Goal: Task Accomplishment & Management: Manage account settings

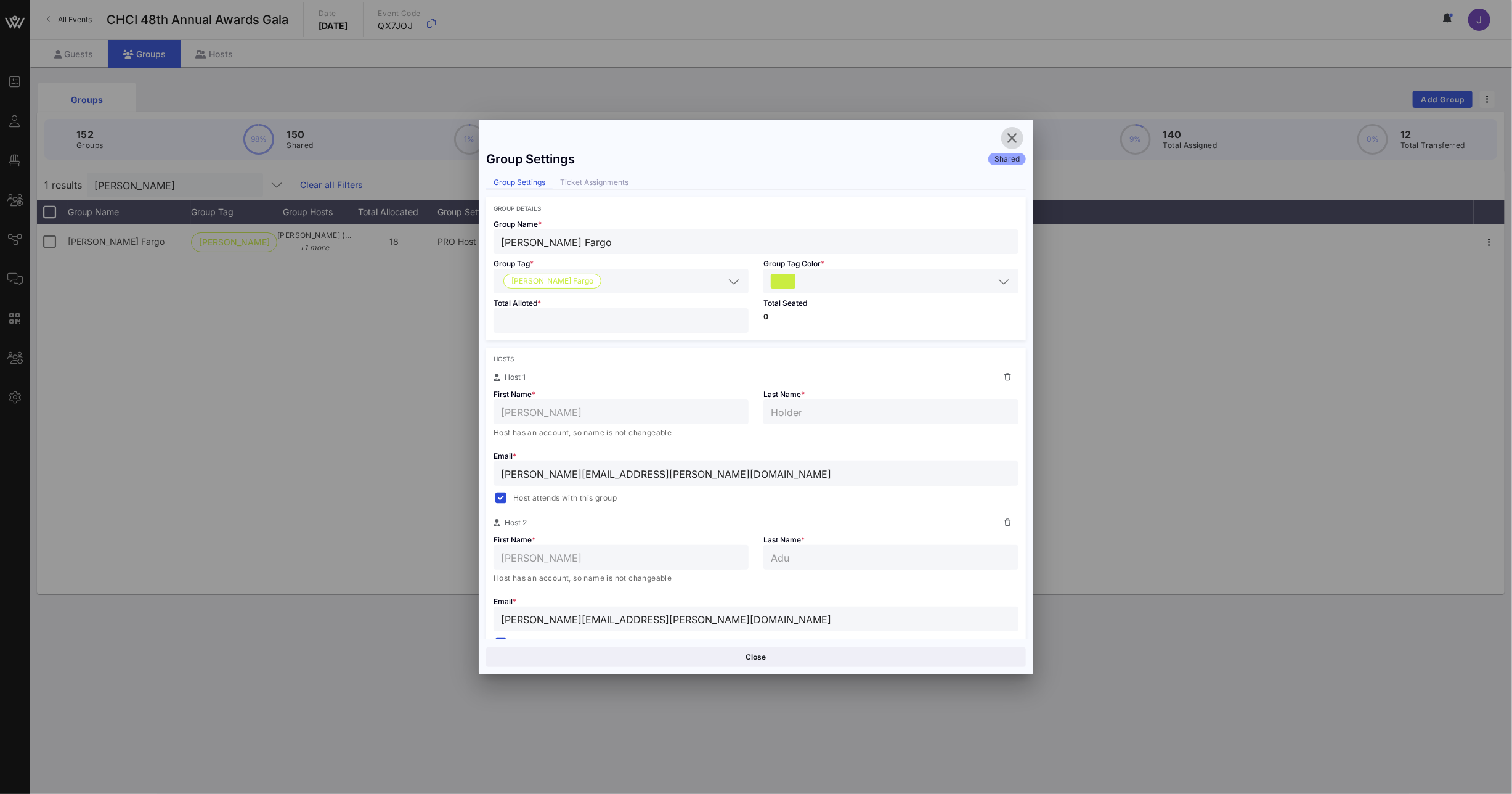
click at [1010, 144] on icon "button" at bounding box center [1012, 138] width 14 height 14
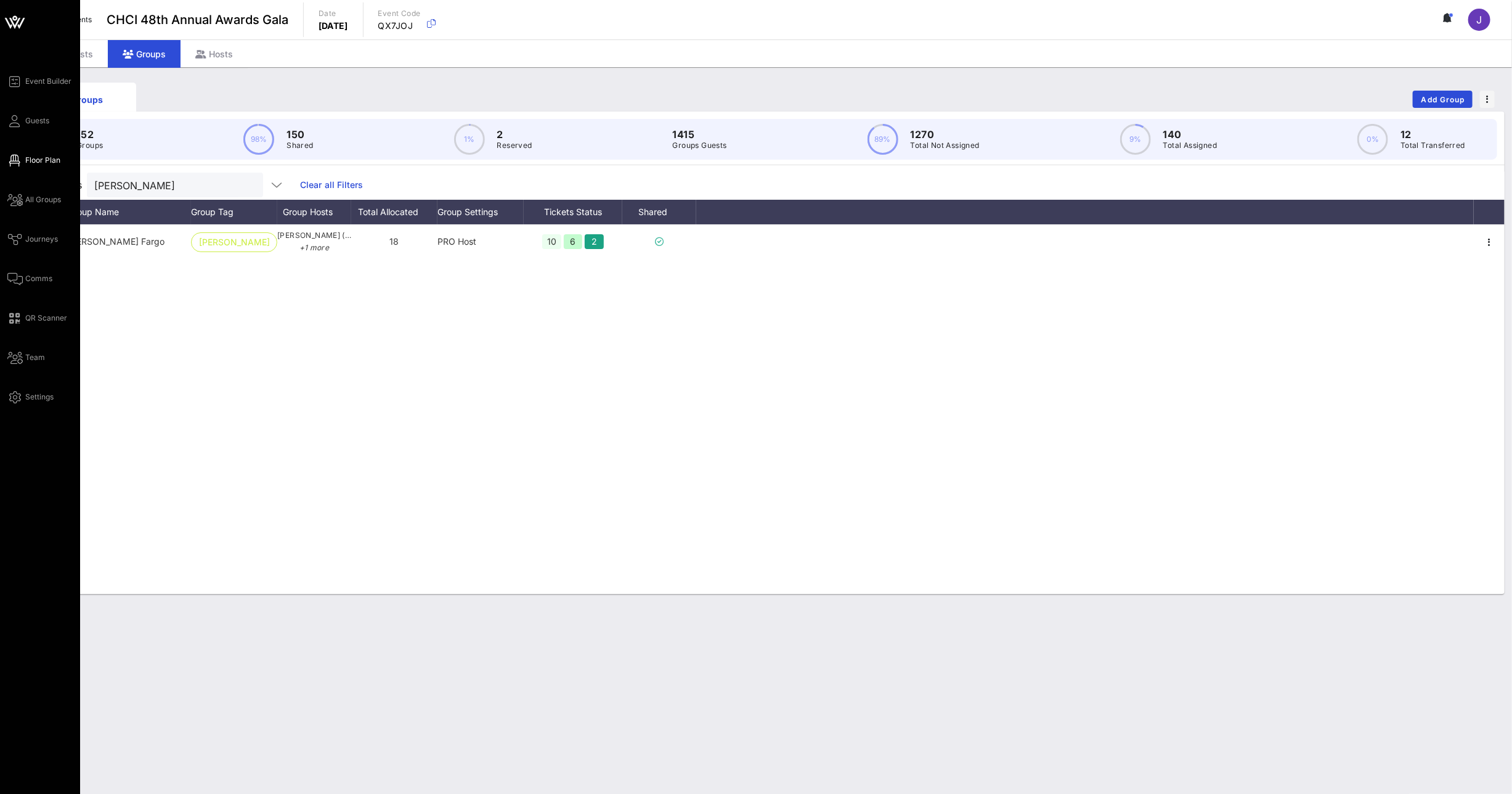
click at [34, 164] on span "Floor Plan" at bounding box center [43, 160] width 35 height 11
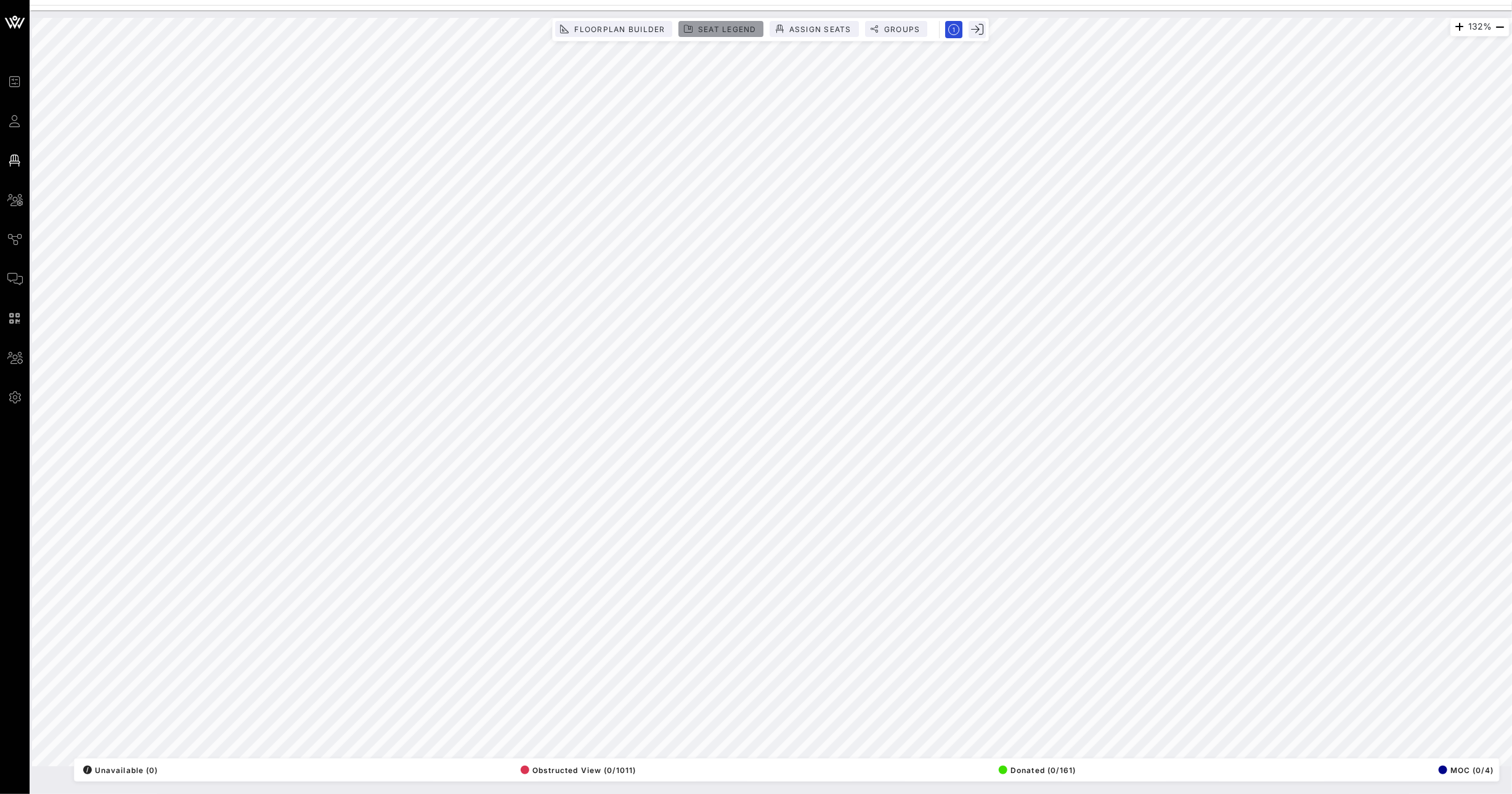
click at [732, 32] on span "Seat Legend" at bounding box center [727, 30] width 59 height 10
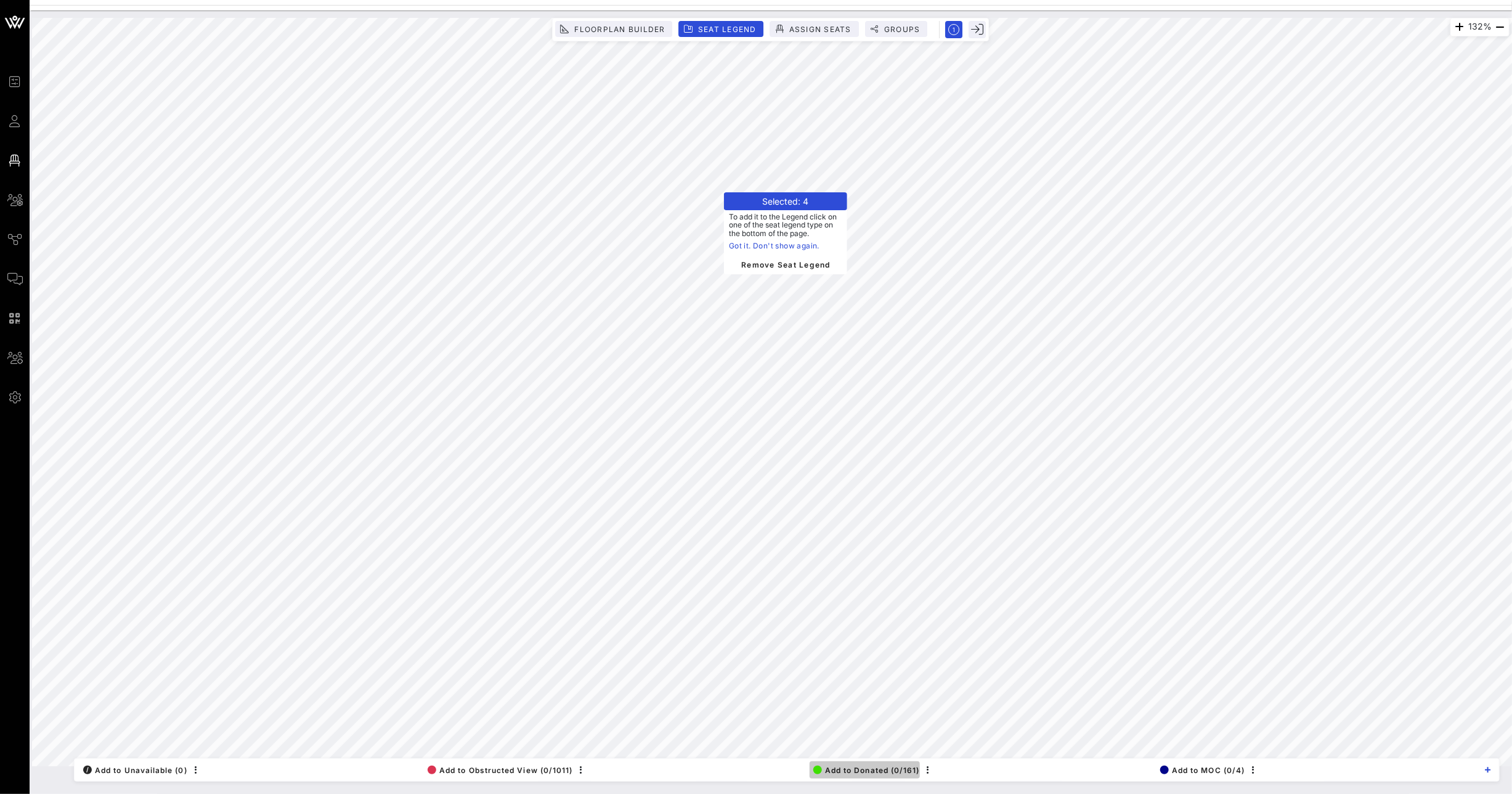
click at [851, 766] on span "Add to Donated (0/161)" at bounding box center [866, 770] width 106 height 10
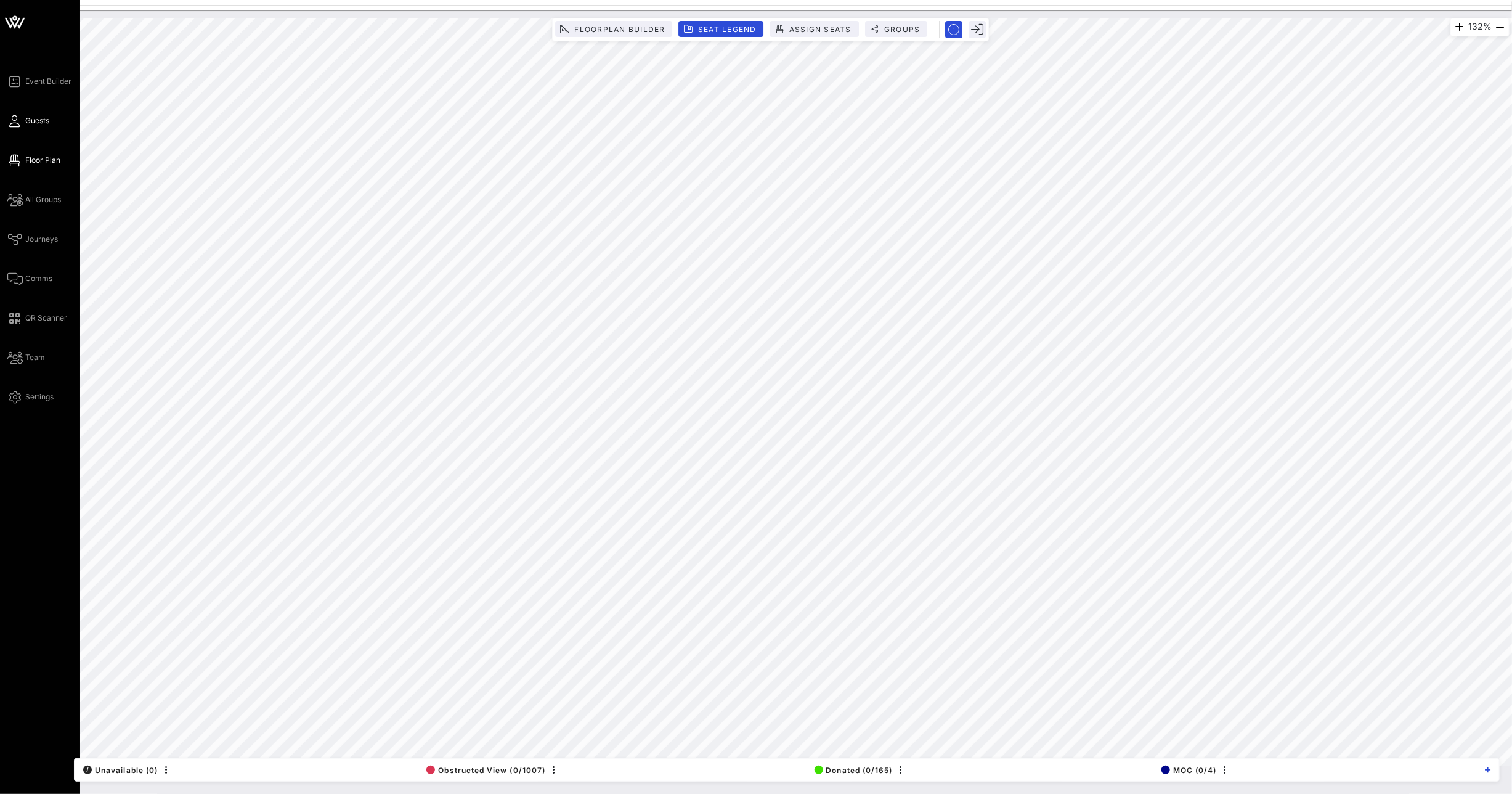
click at [39, 114] on link "Guests" at bounding box center [28, 121] width 42 height 14
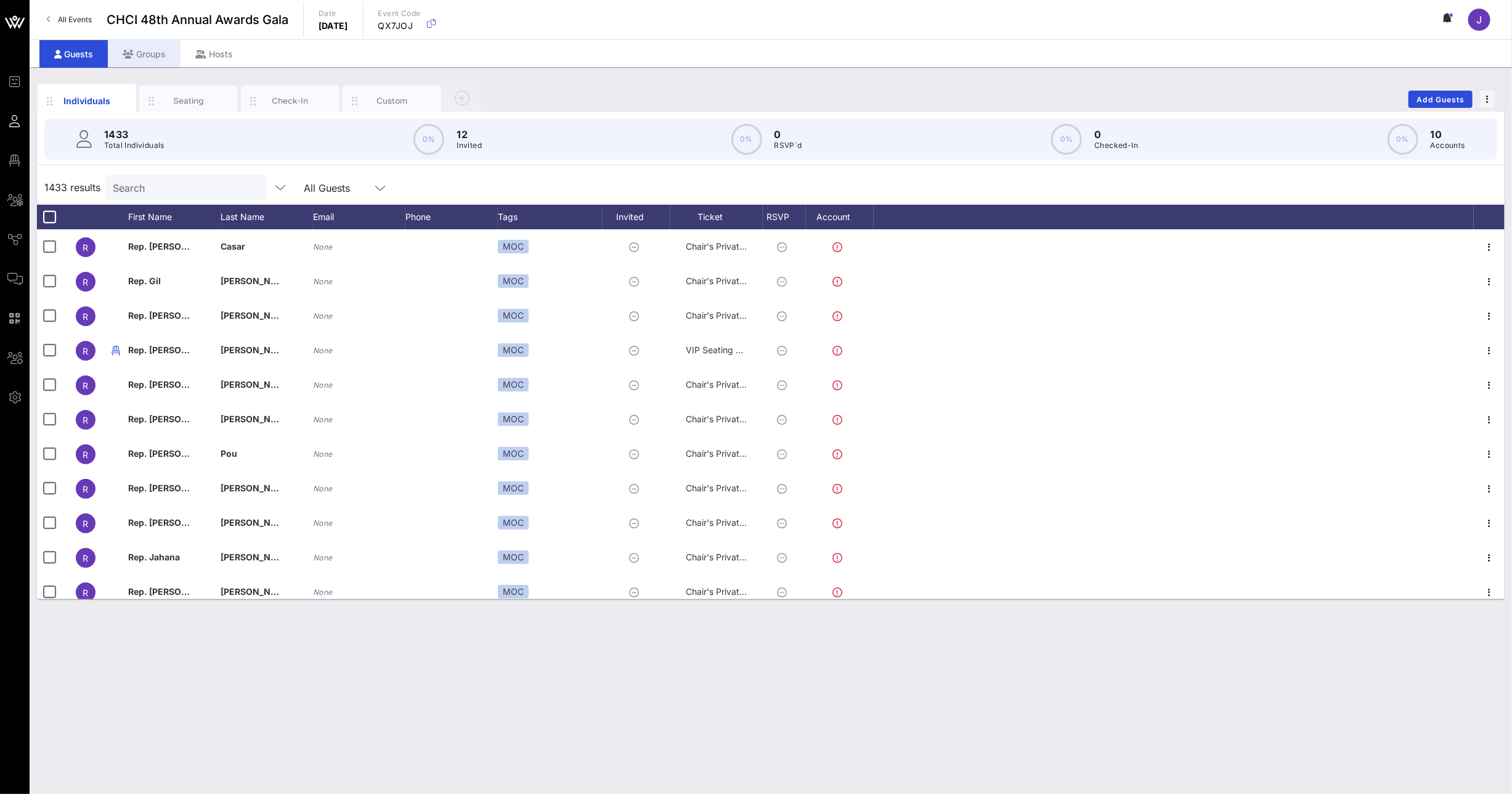
click at [140, 54] on div "Groups" at bounding box center [144, 54] width 73 height 28
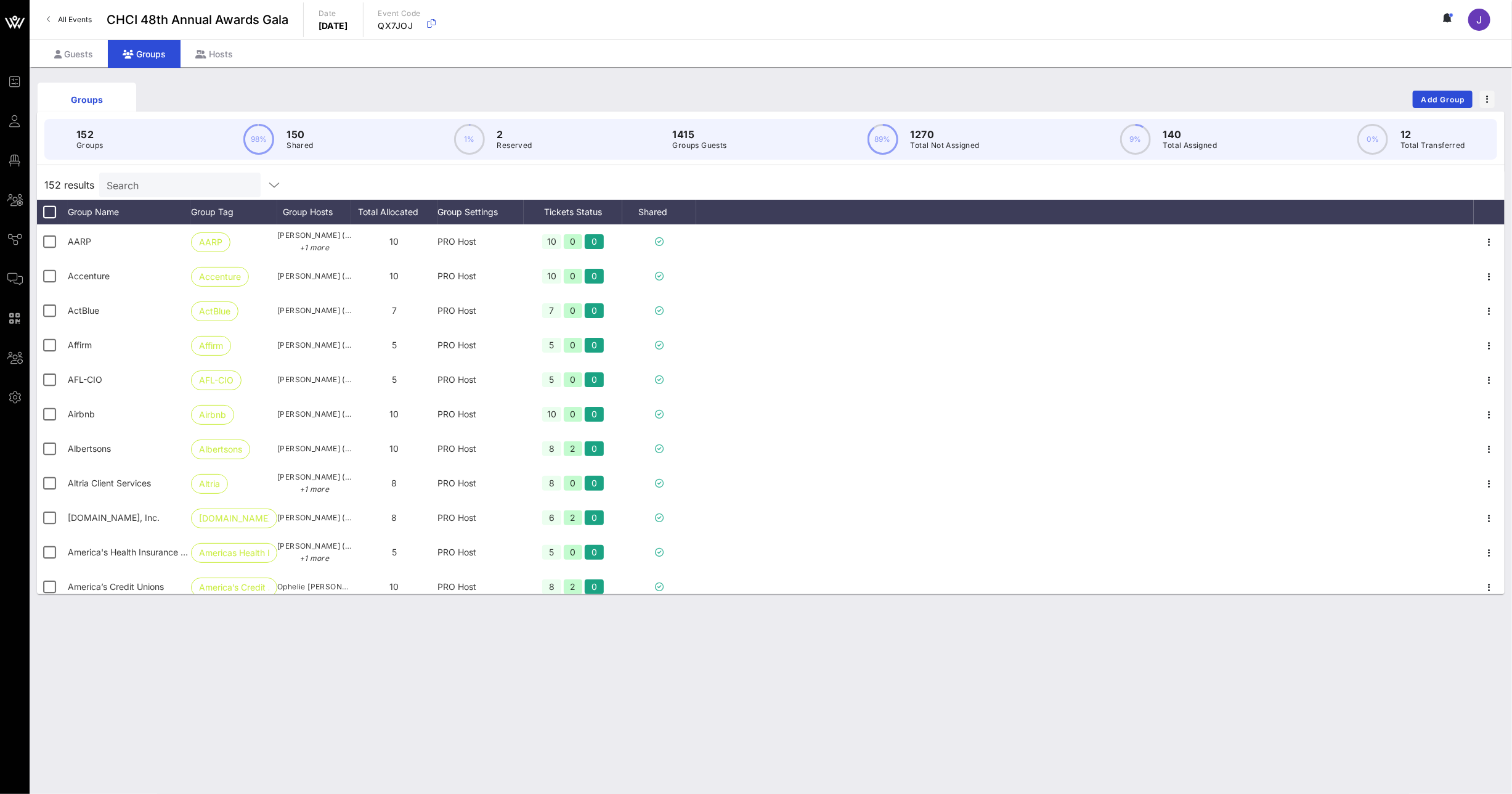
click at [176, 182] on input "Search" at bounding box center [178, 185] width 144 height 16
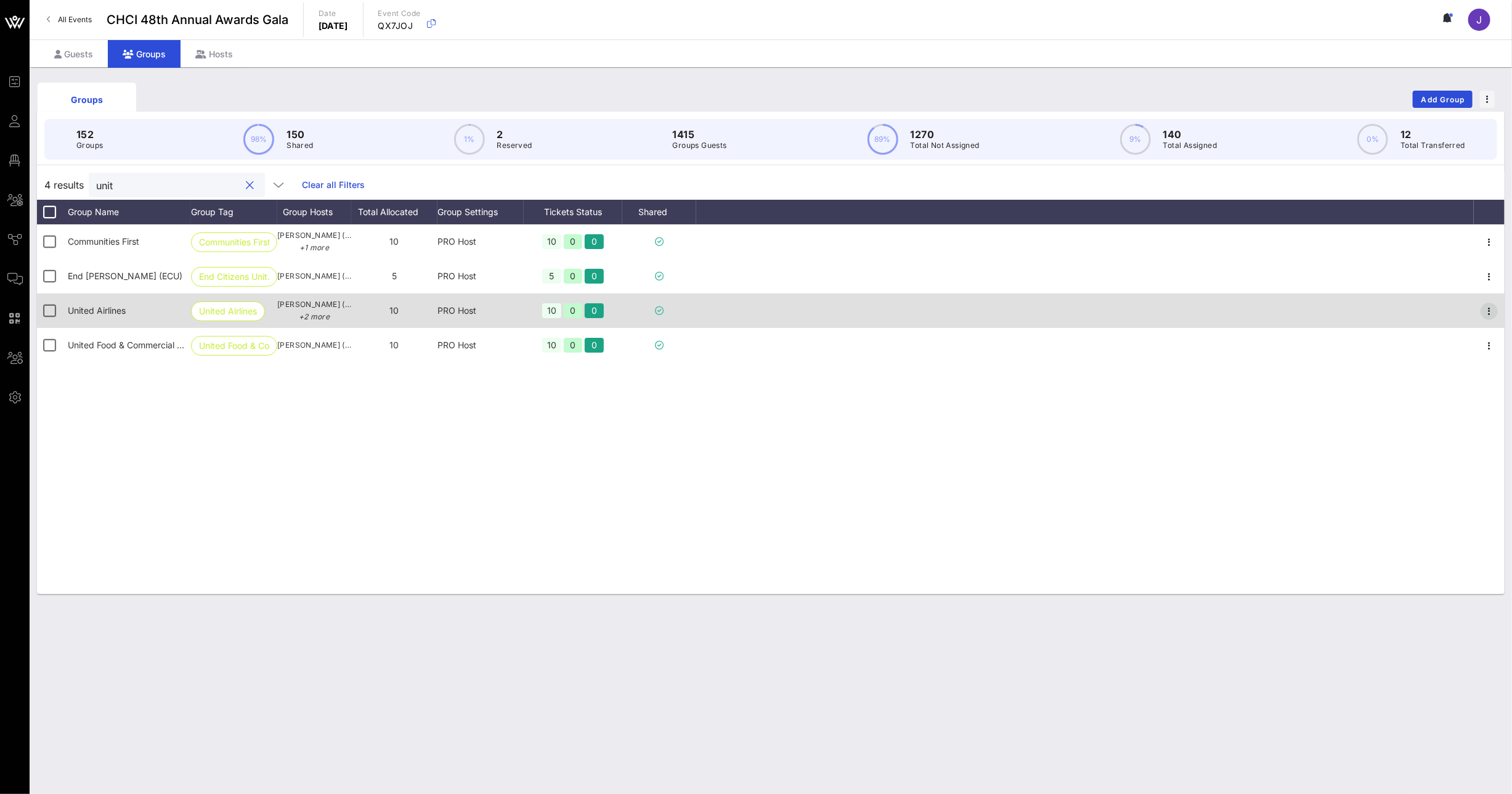
type input "unit"
click at [1484, 309] on icon "button" at bounding box center [1489, 311] width 14 height 14
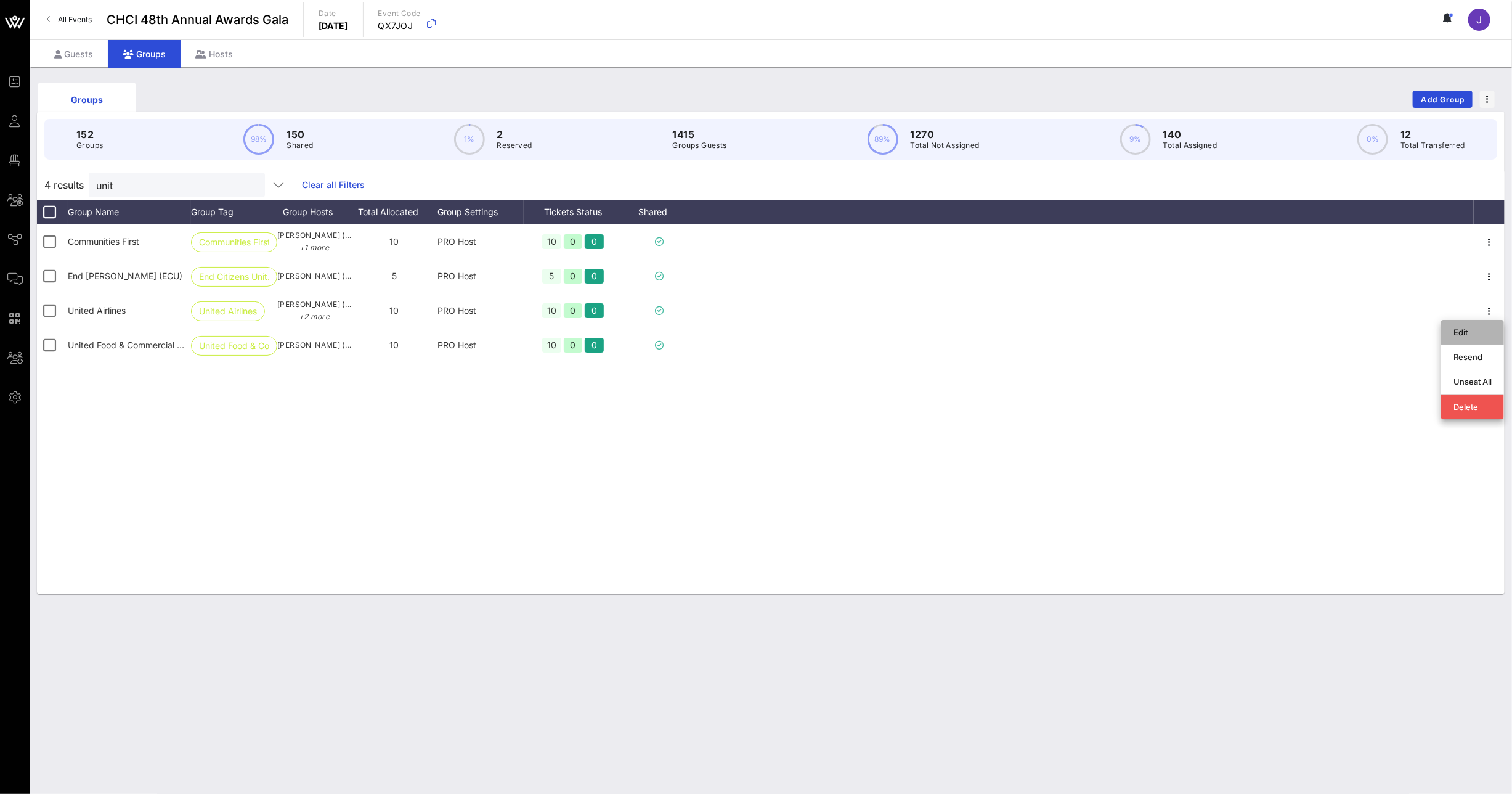
click at [1470, 328] on div "Edit" at bounding box center [1473, 332] width 38 height 10
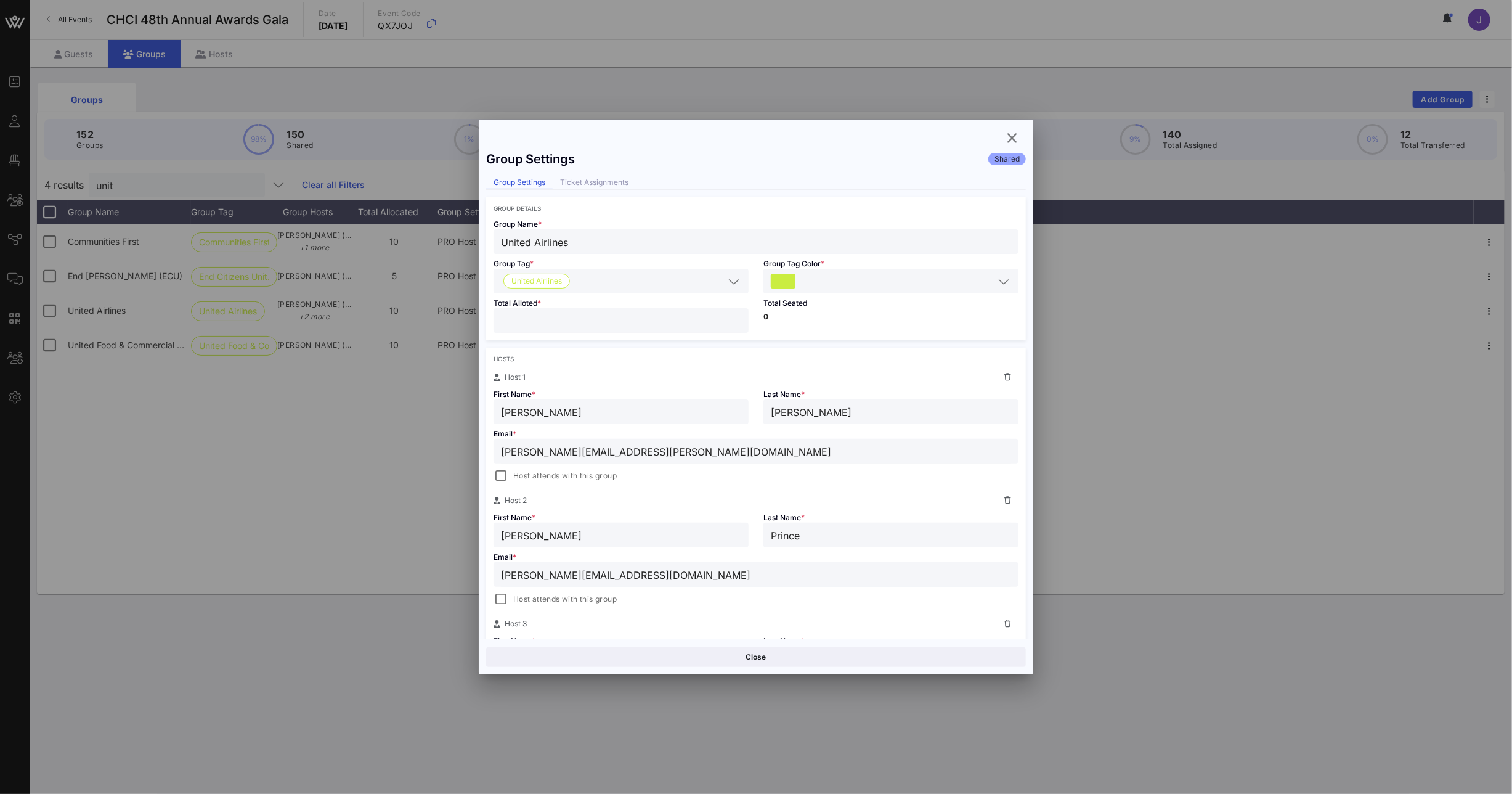
drag, startPoint x: 490, startPoint y: 317, endPoint x: 440, endPoint y: 316, distance: 50.0
click at [455, 316] on div "Event Builder Guests Floor Plan All Groups Journeys Comms QR Scanner Team Setti…" at bounding box center [756, 397] width 1512 height 794
type input "*"
click at [876, 657] on button "Save" at bounding box center [892, 656] width 267 height 20
click at [1019, 141] on span "button" at bounding box center [1012, 138] width 22 height 14
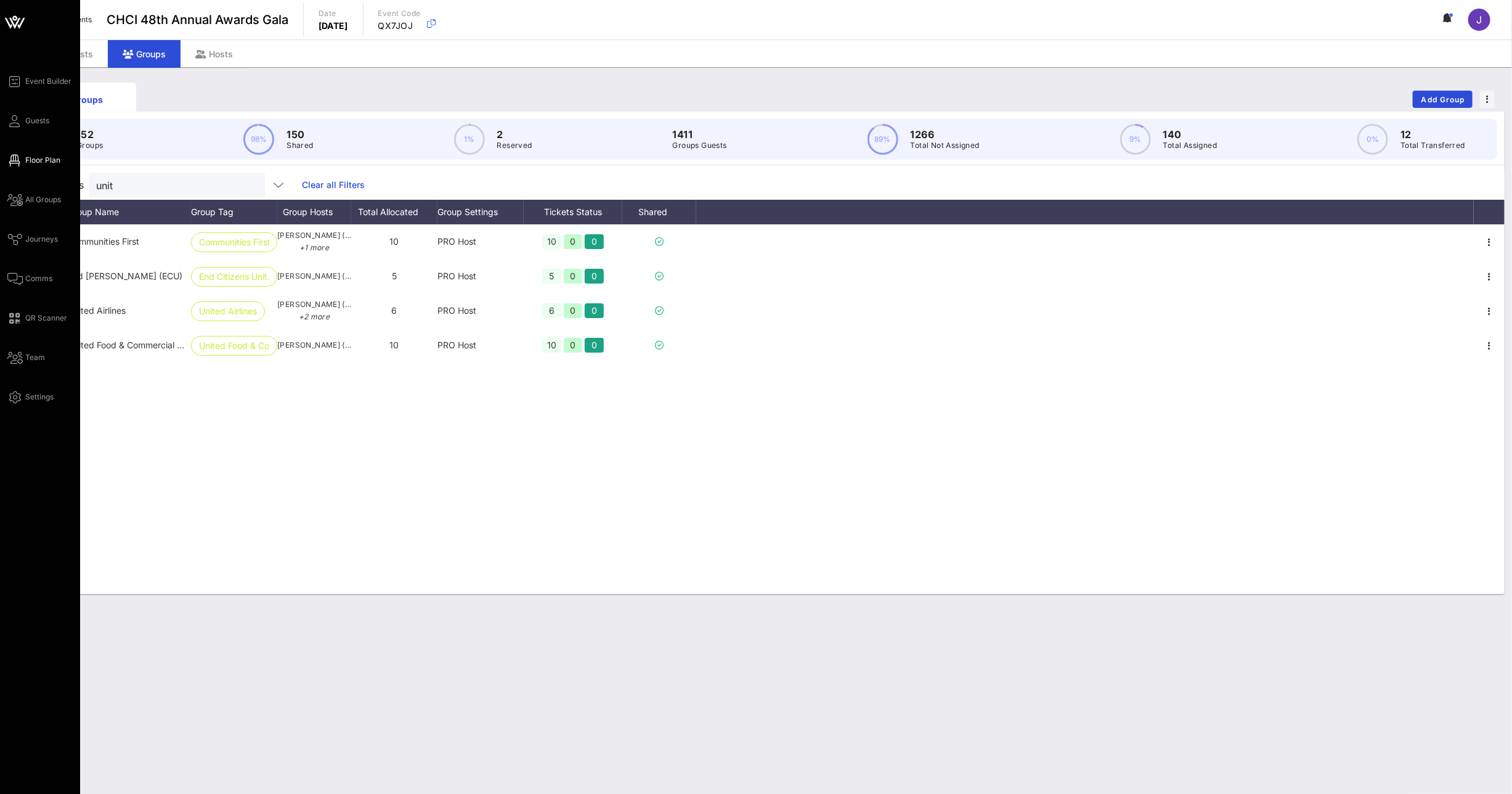
click at [41, 159] on span "Floor Plan" at bounding box center [43, 160] width 35 height 11
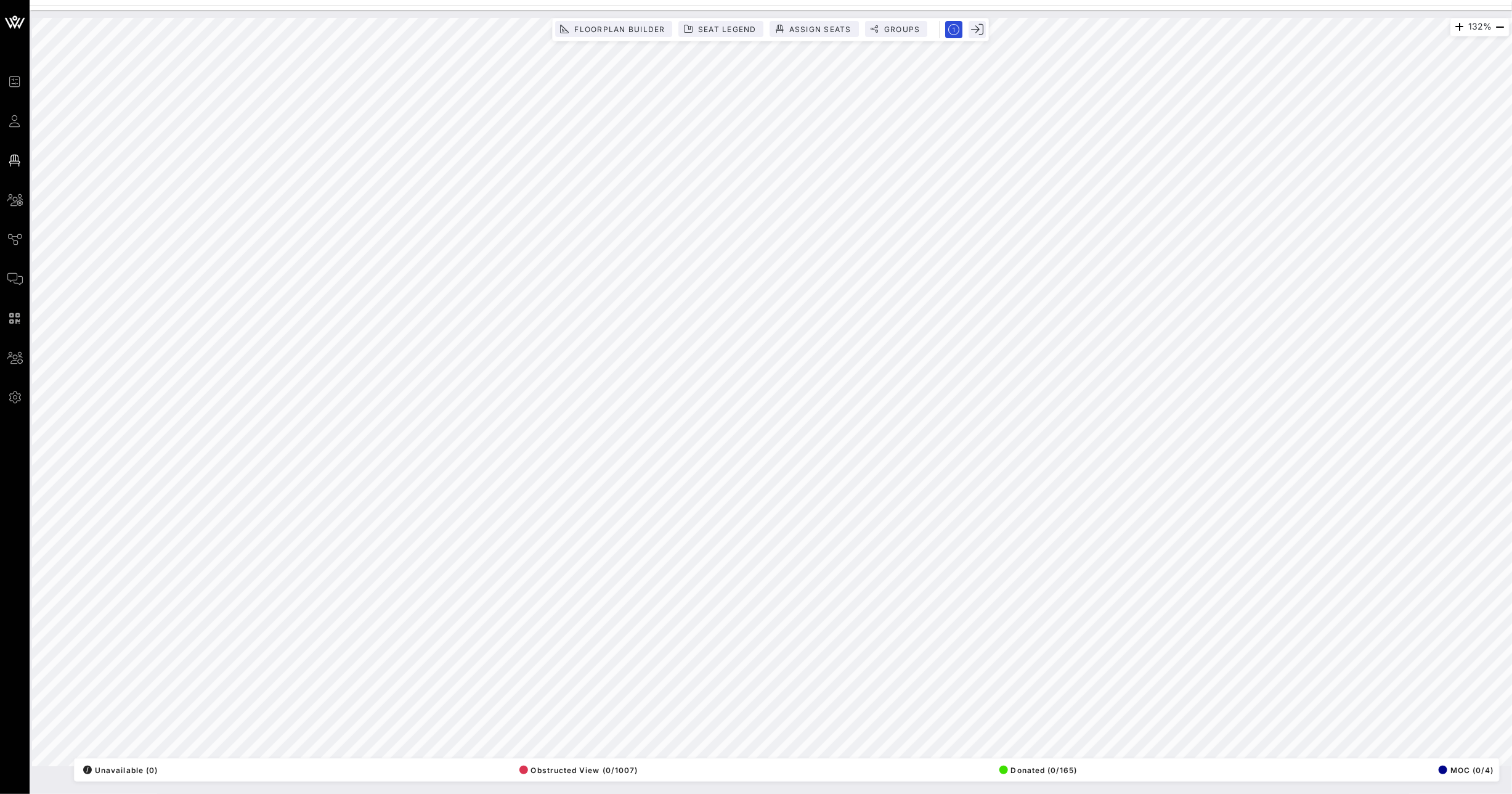
click at [239, 10] on div "Event Builder Guests Floor Plan All Groups Journeys Comms QR Scanner Team Setti…" at bounding box center [756, 397] width 1512 height 794
click at [1511, 215] on html "Event Builder Guests Floor Plan All Groups Journeys Comms QR Scanner Team Setti…" at bounding box center [756, 397] width 1512 height 794
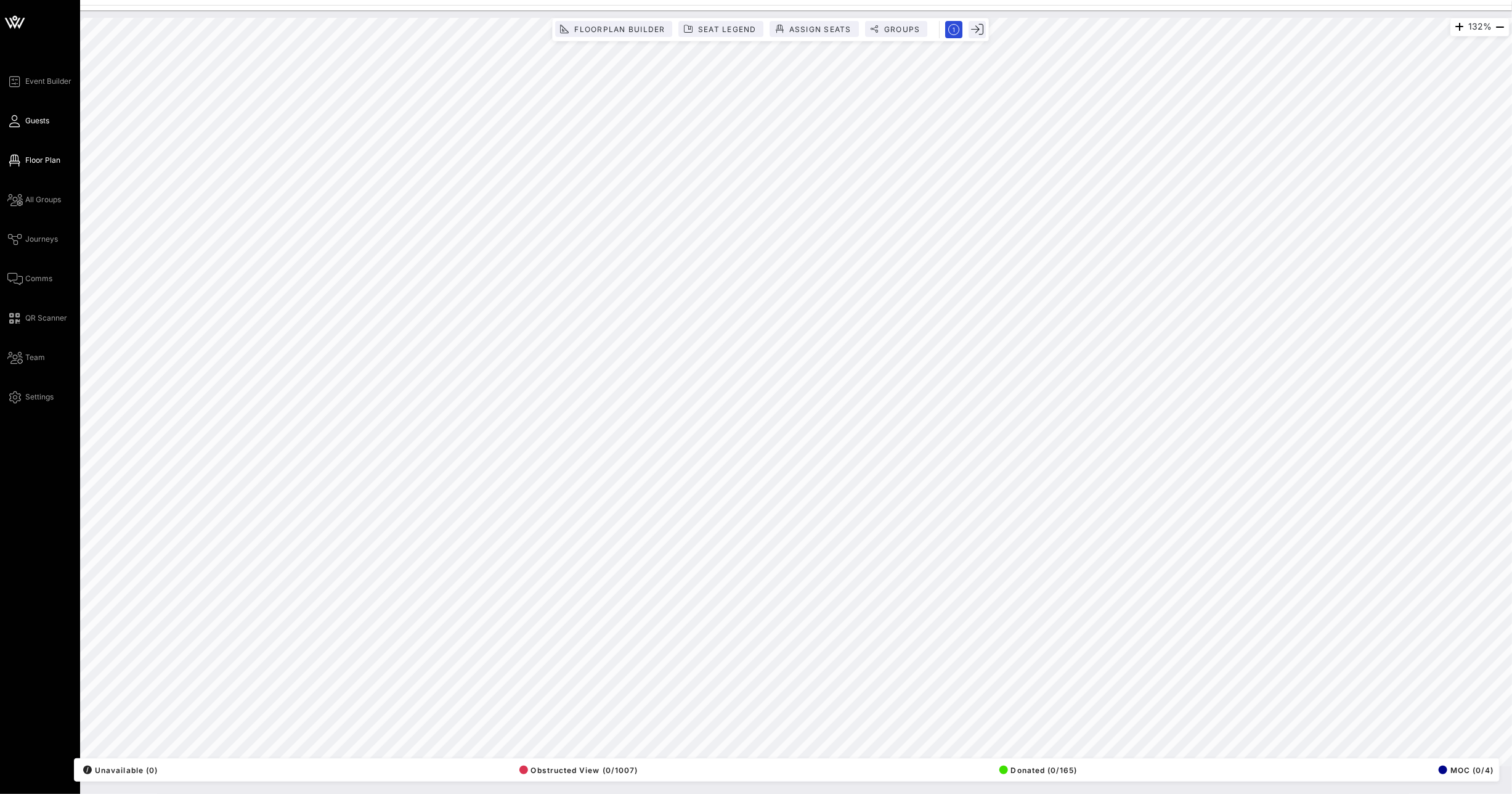
click at [20, 122] on icon at bounding box center [14, 121] width 15 height 2
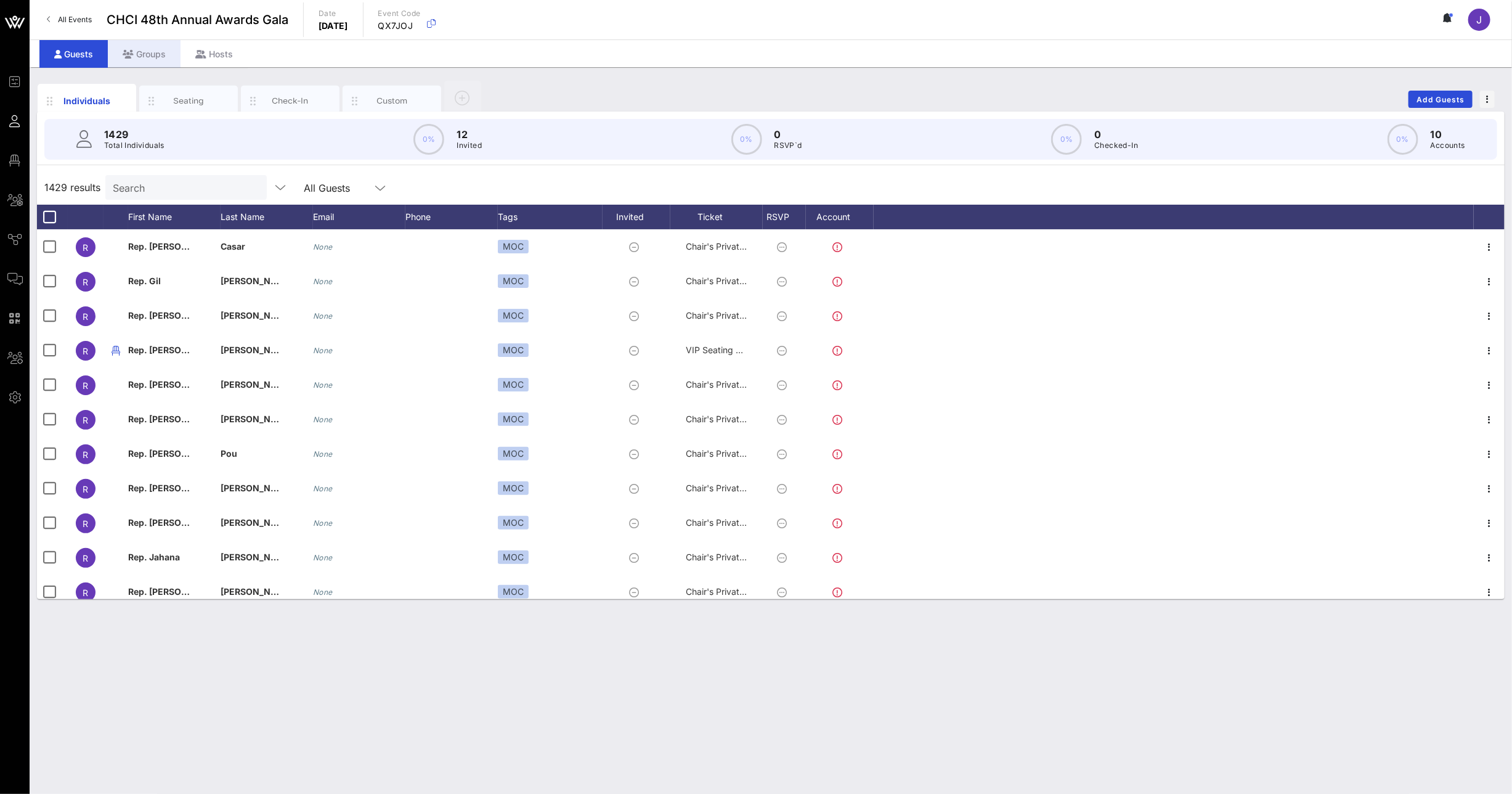
click at [150, 50] on div "Groups" at bounding box center [144, 54] width 73 height 28
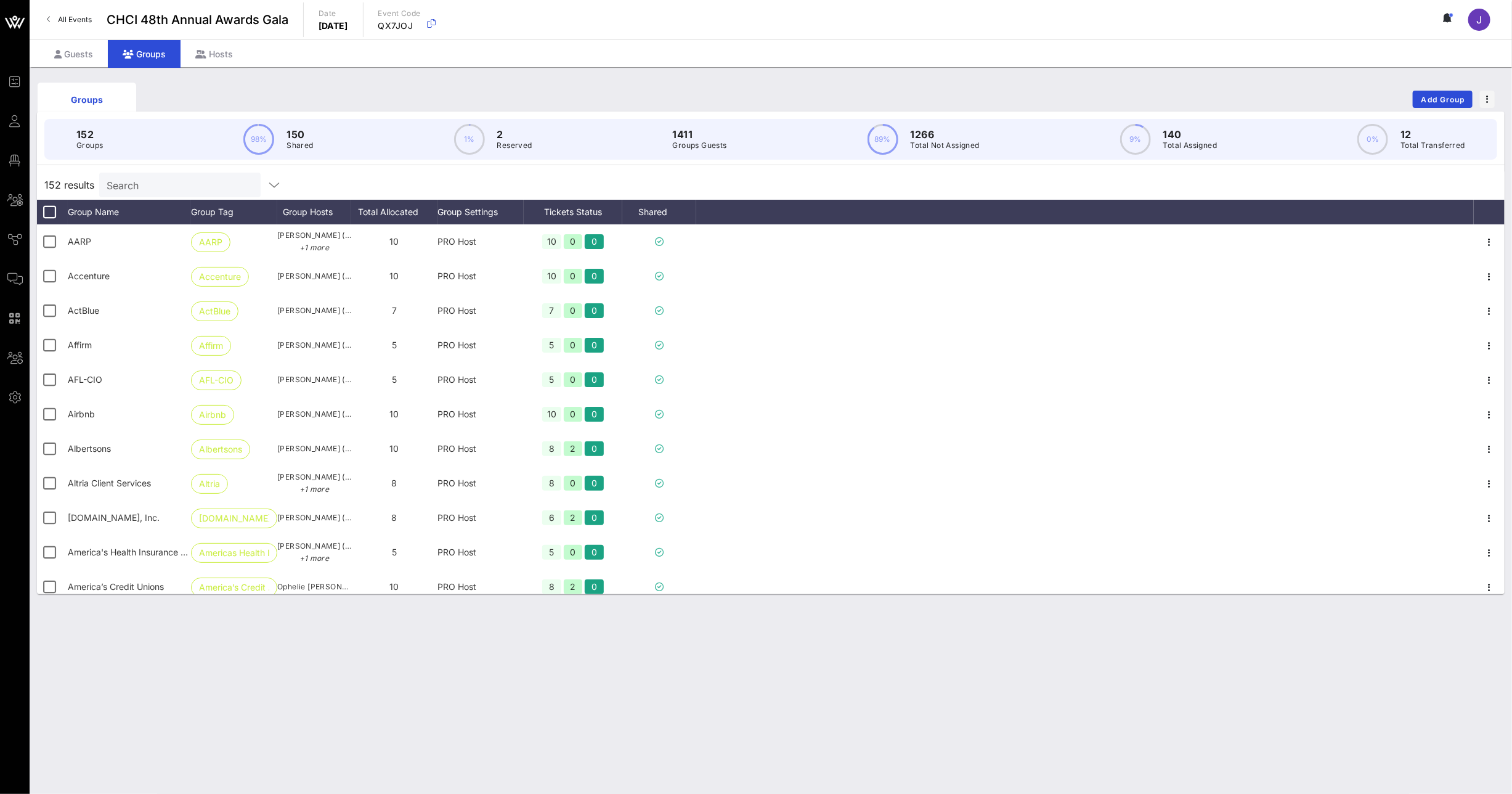
click at [162, 193] on div "Search" at bounding box center [178, 185] width 144 height 25
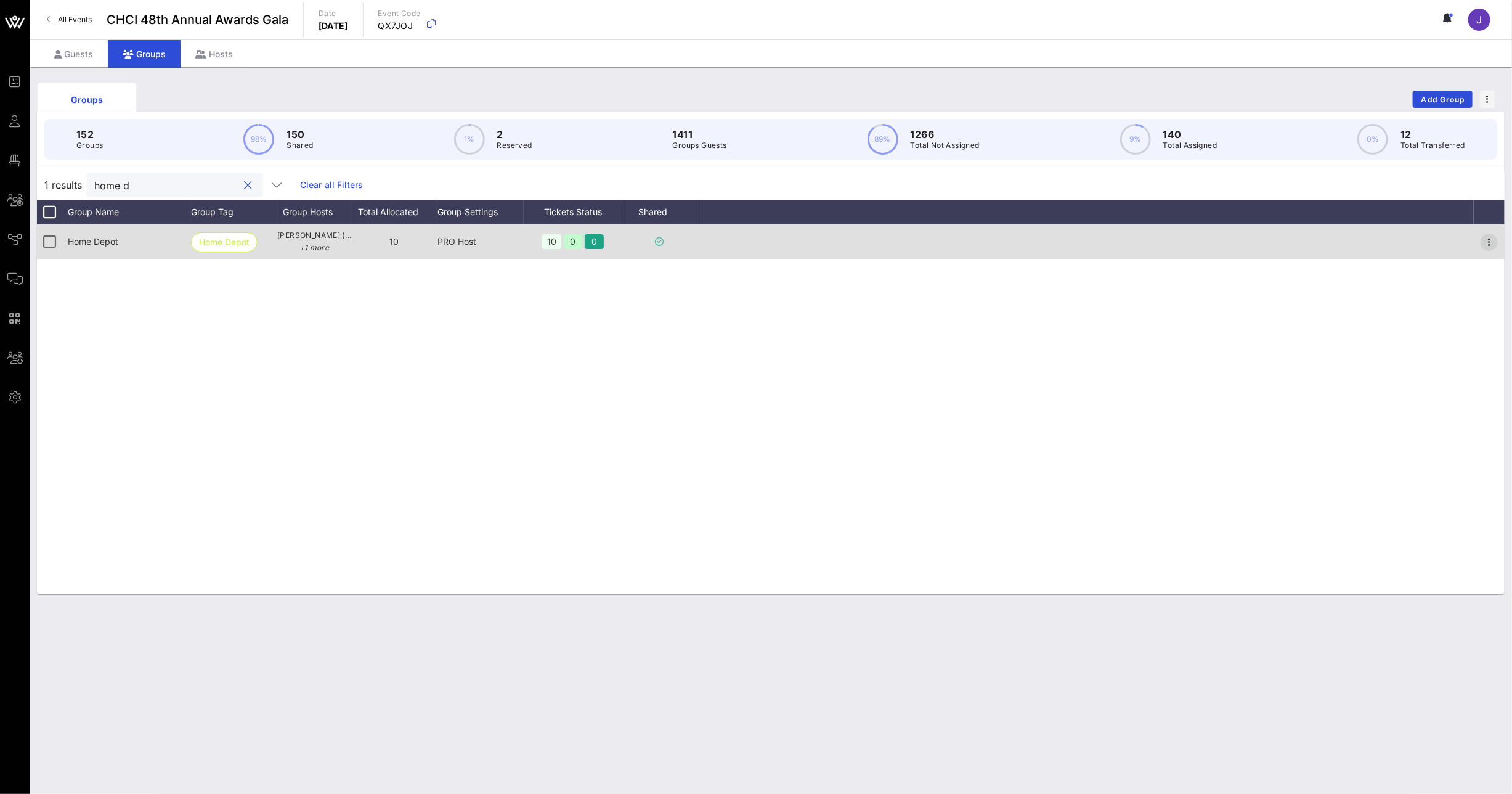
type input "home d"
click at [1494, 243] on icon "button" at bounding box center [1489, 242] width 14 height 14
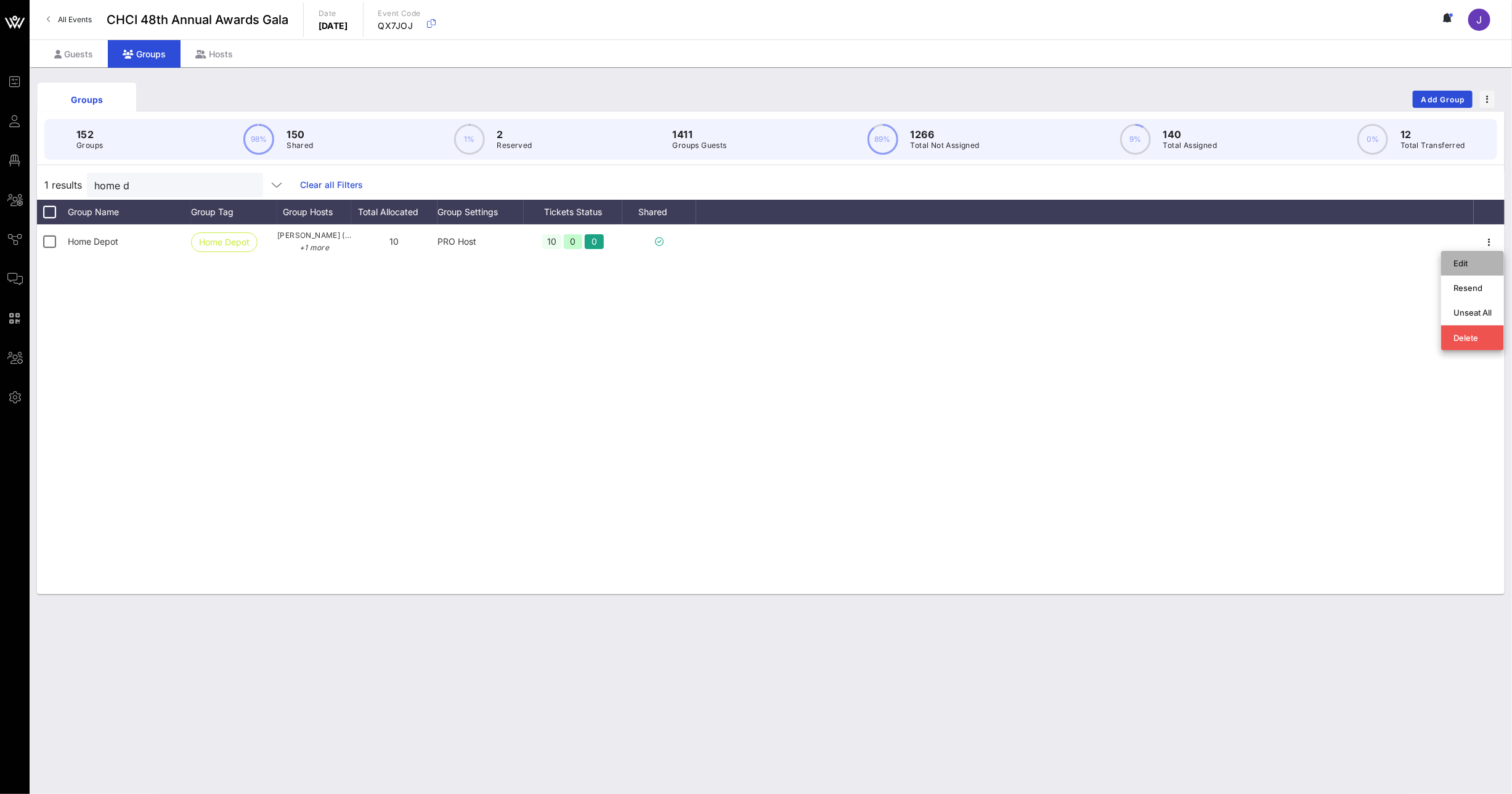
click at [1486, 263] on div "Edit" at bounding box center [1473, 263] width 38 height 10
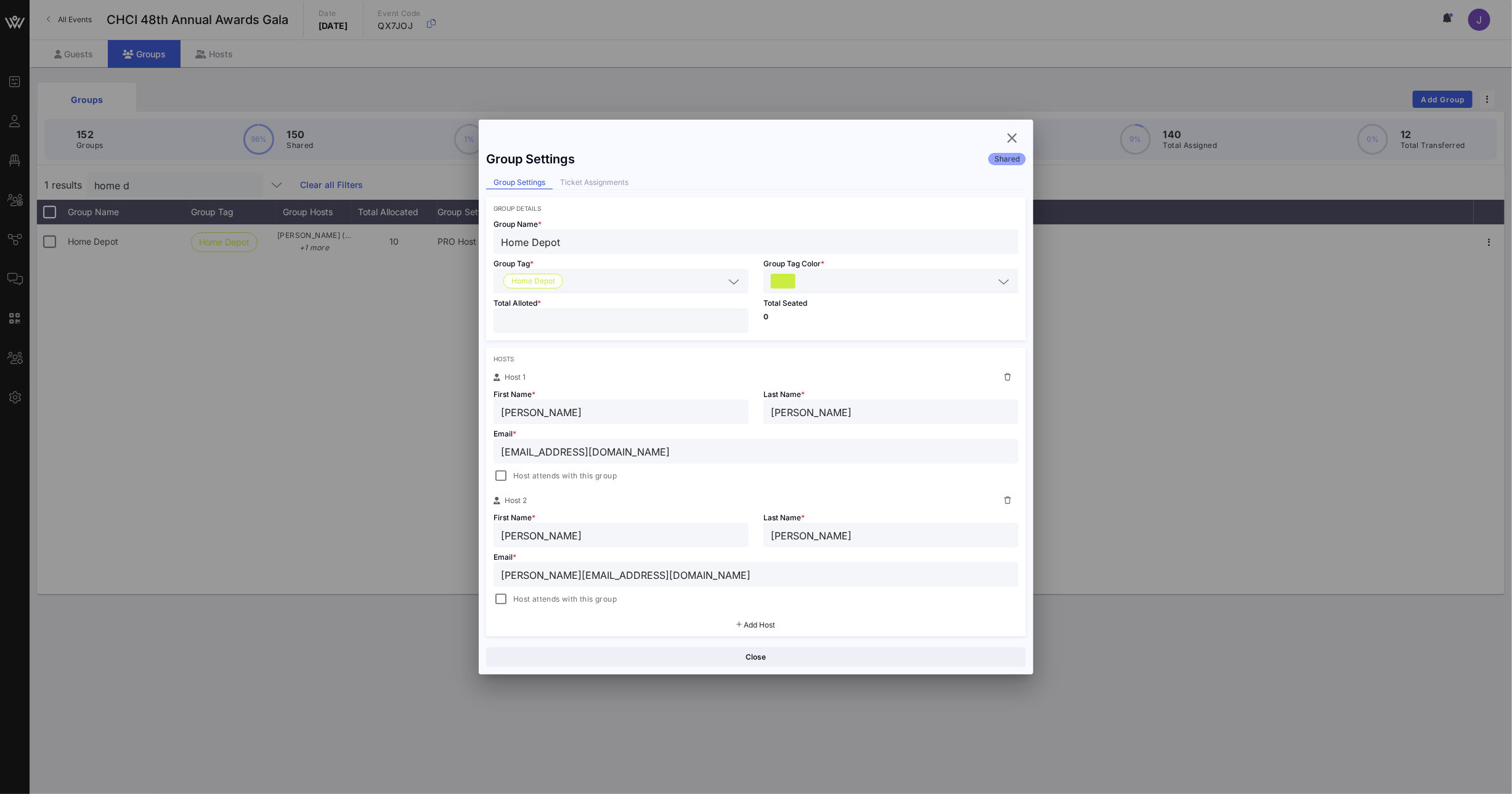
drag, startPoint x: 533, startPoint y: 325, endPoint x: 440, endPoint y: 323, distance: 93.0
click at [442, 323] on div "Event Builder Guests Floor Plan All Groups Journeys Comms QR Scanner Team Setti…" at bounding box center [756, 397] width 1512 height 794
type input "*"
click at [861, 662] on button "Save" at bounding box center [892, 656] width 267 height 20
drag, startPoint x: 1016, startPoint y: 138, endPoint x: 1222, endPoint y: 30, distance: 232.6
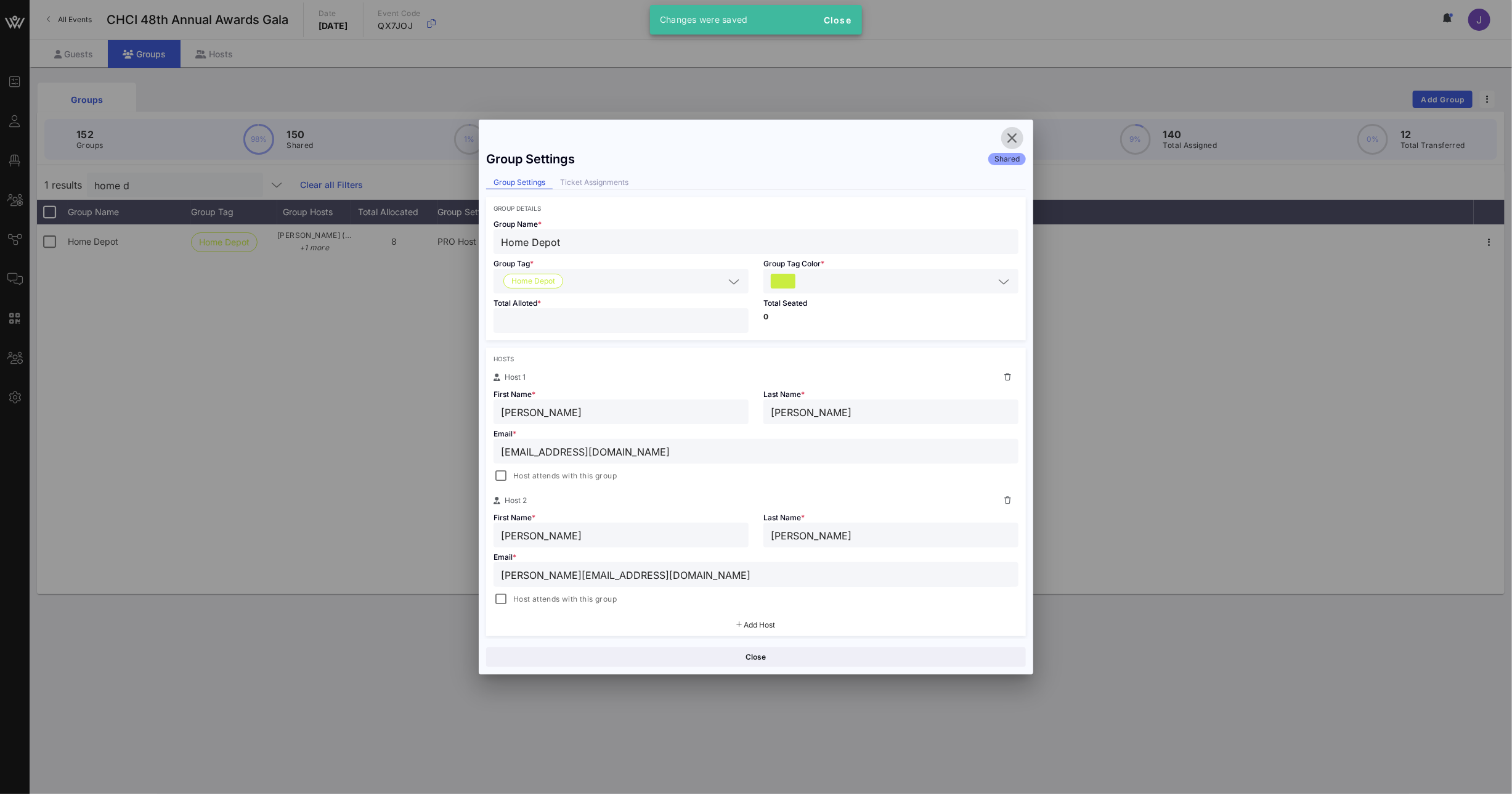
click at [1016, 138] on icon "button" at bounding box center [1012, 138] width 14 height 14
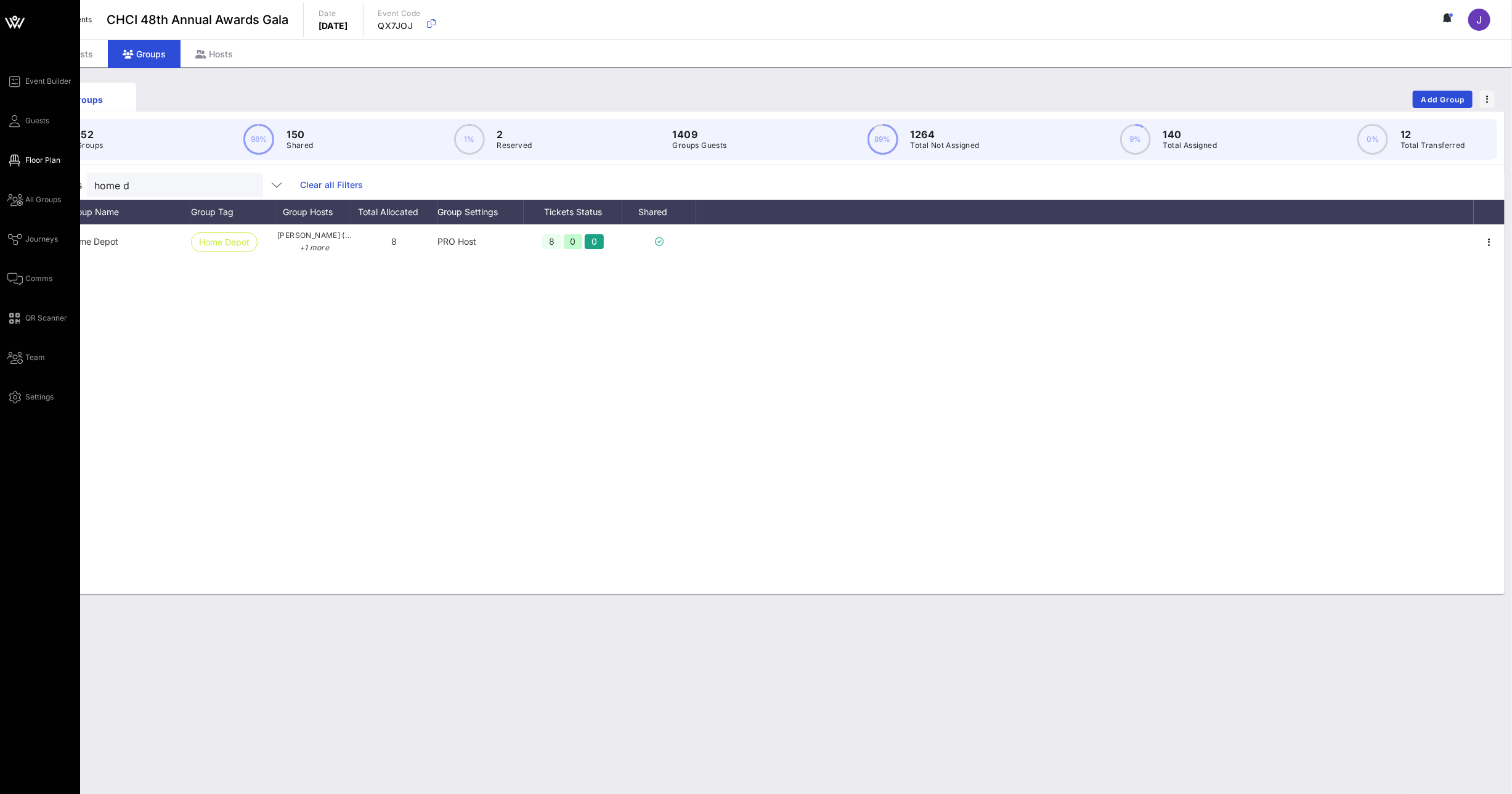
click at [14, 161] on icon at bounding box center [14, 161] width 15 height 2
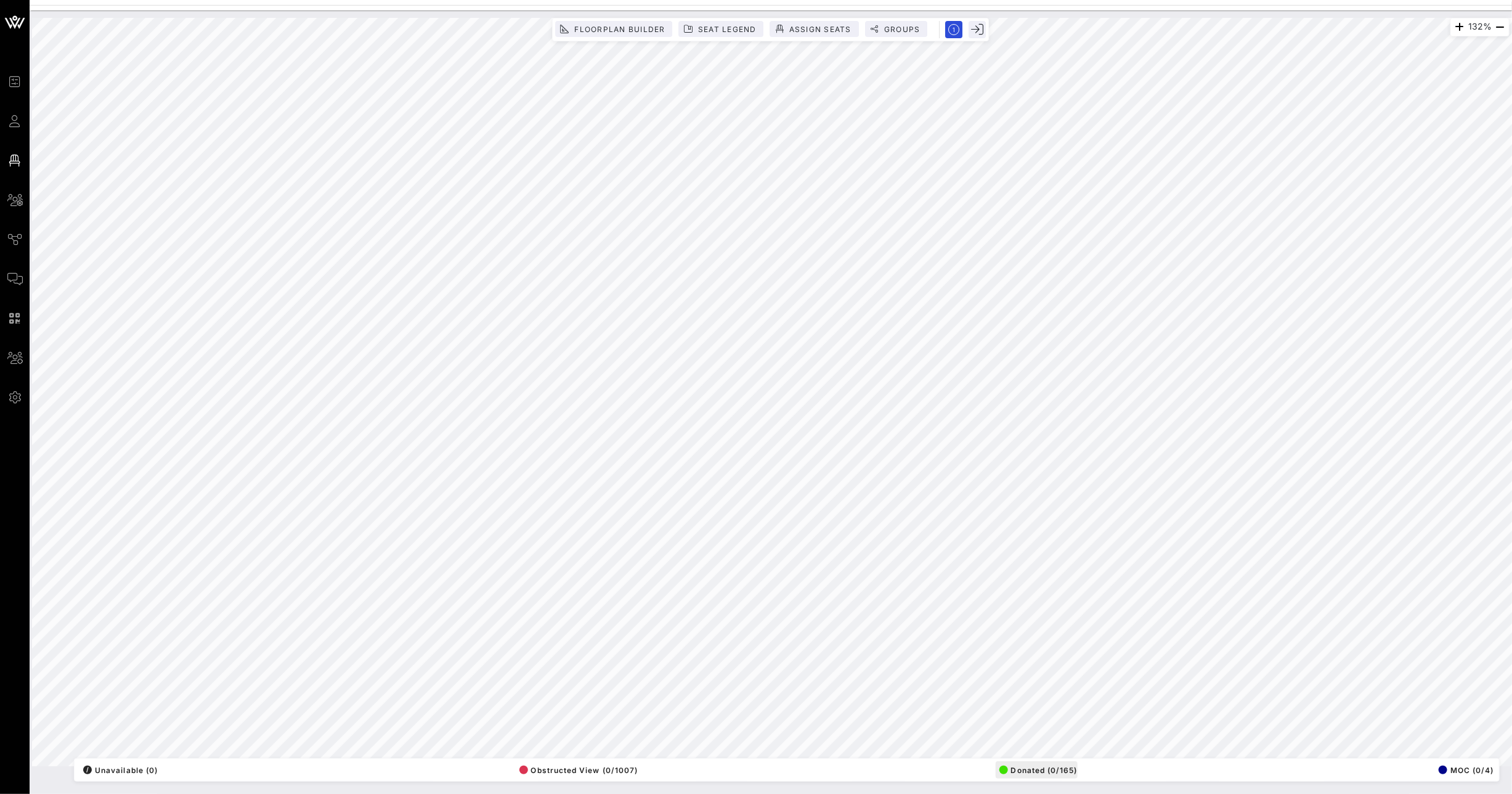
click at [1043, 766] on div "132% Floorplan Builder Seat Legend Assign Seats Groups Exit All Reserved Shared…" at bounding box center [771, 391] width 1478 height 748
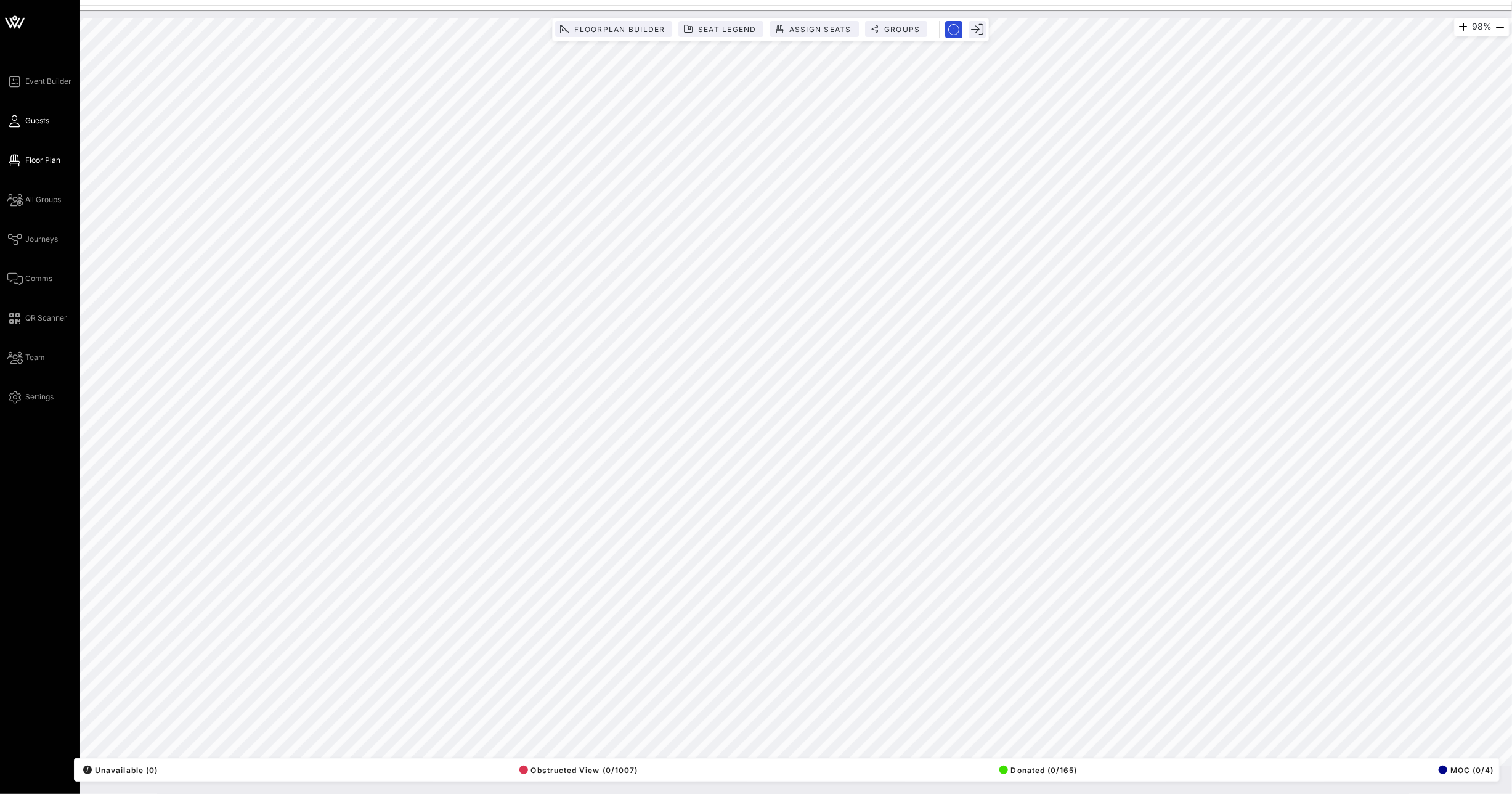
click at [13, 128] on link "Guests" at bounding box center [28, 121] width 42 height 14
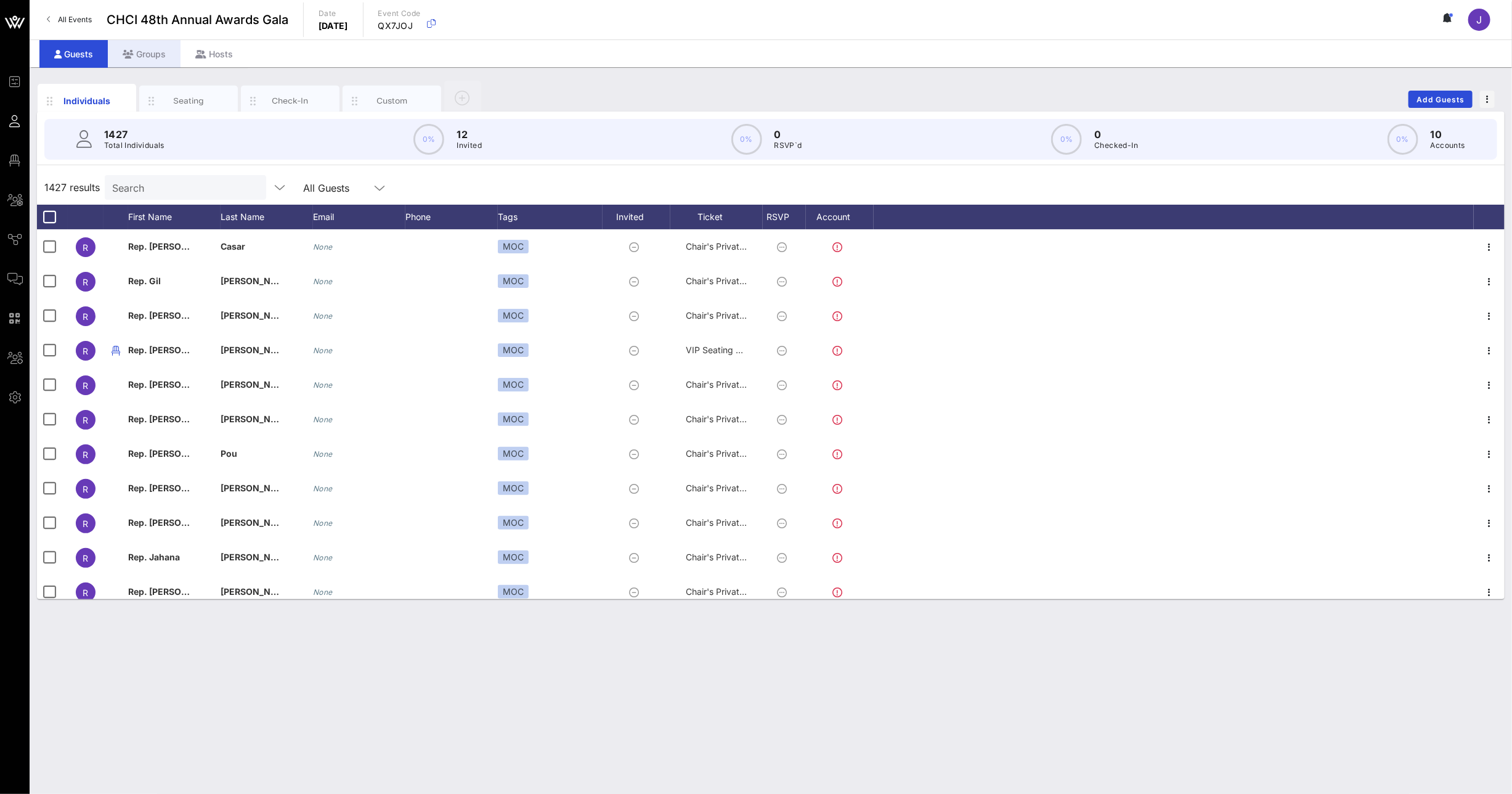
click at [141, 54] on div "Groups" at bounding box center [144, 54] width 73 height 28
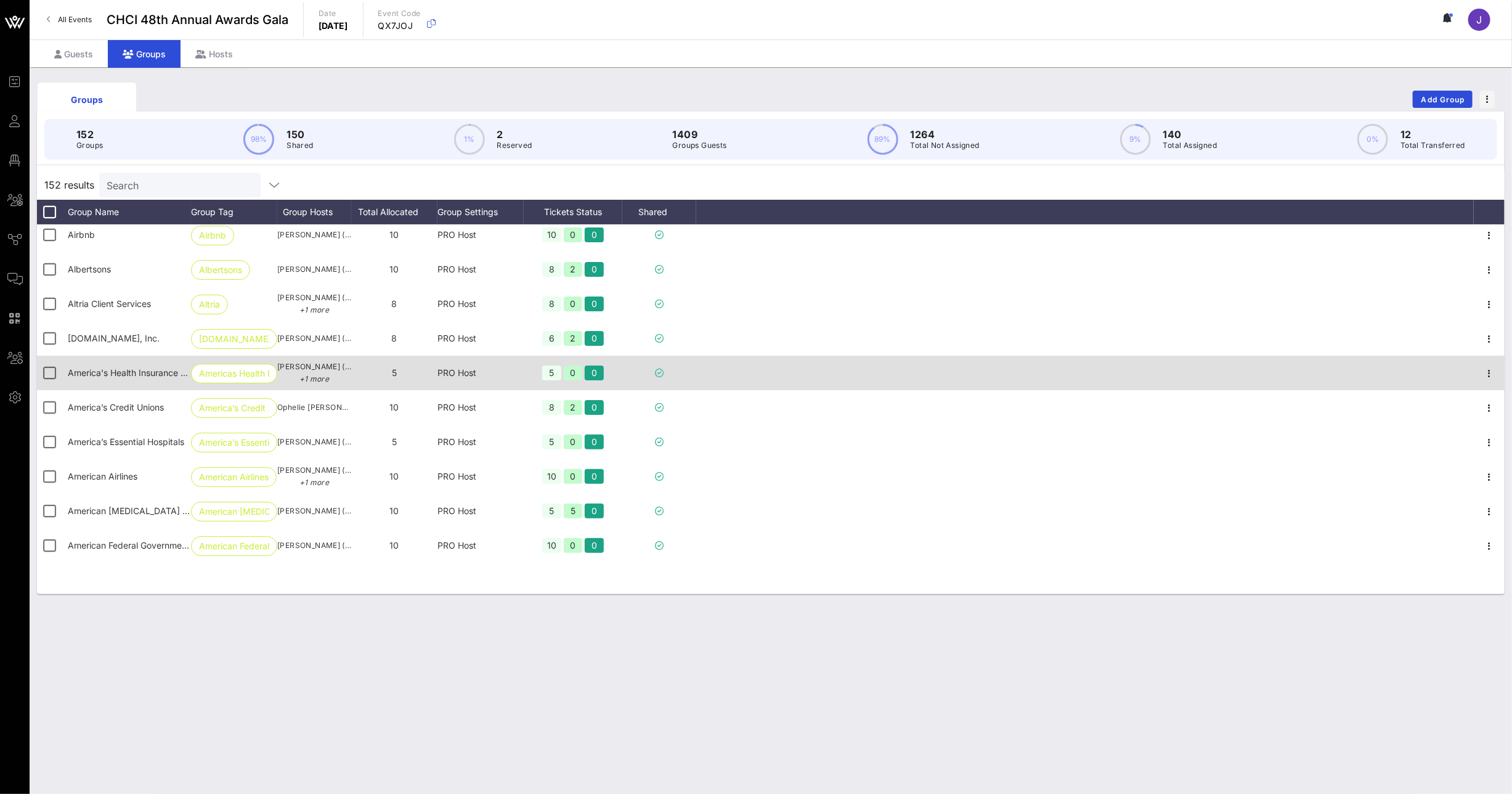
scroll to position [180, 0]
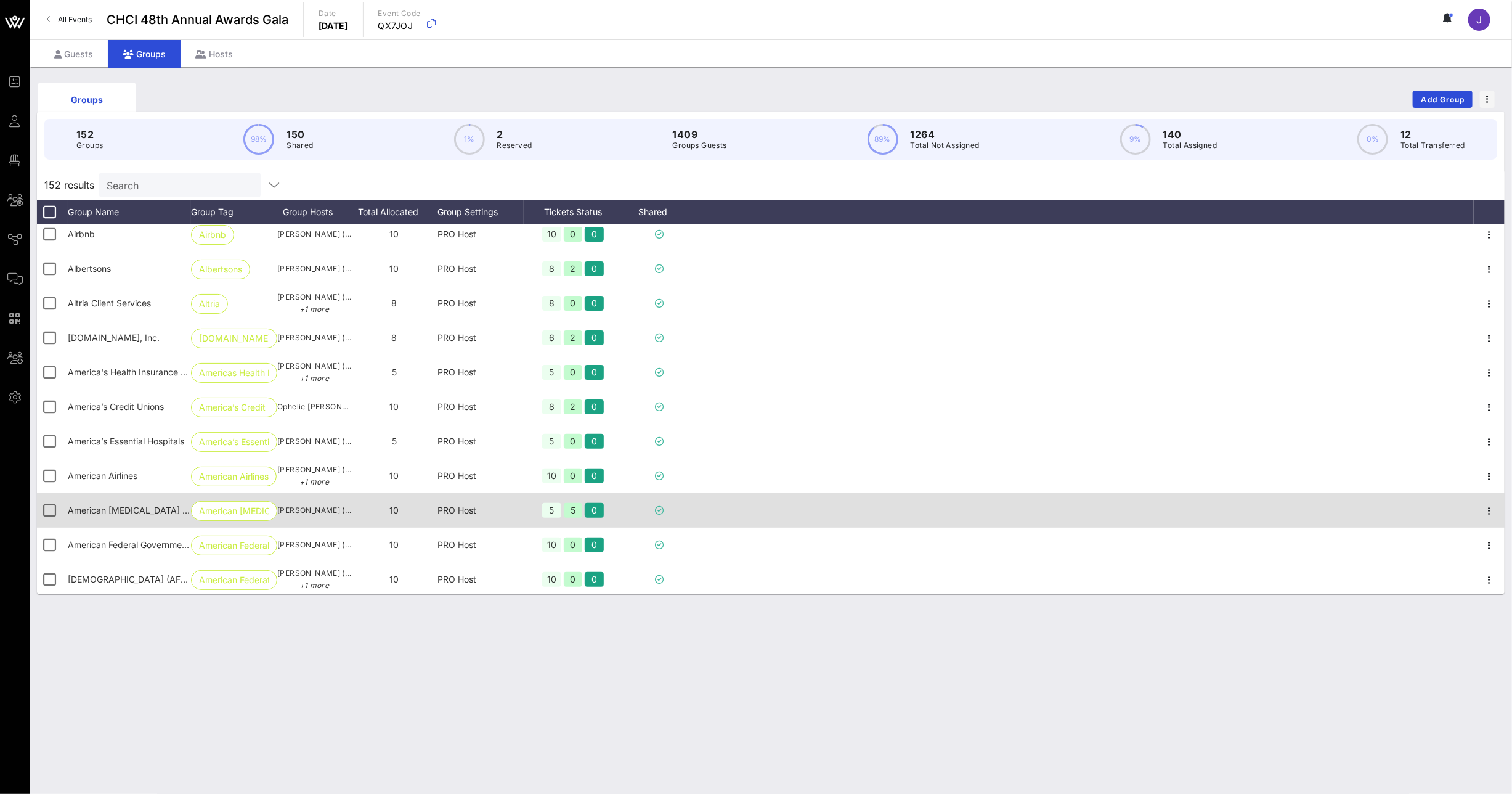
click at [879, 512] on div at bounding box center [1085, 509] width 777 height 34
click at [1482, 513] on icon "button" at bounding box center [1489, 511] width 14 height 14
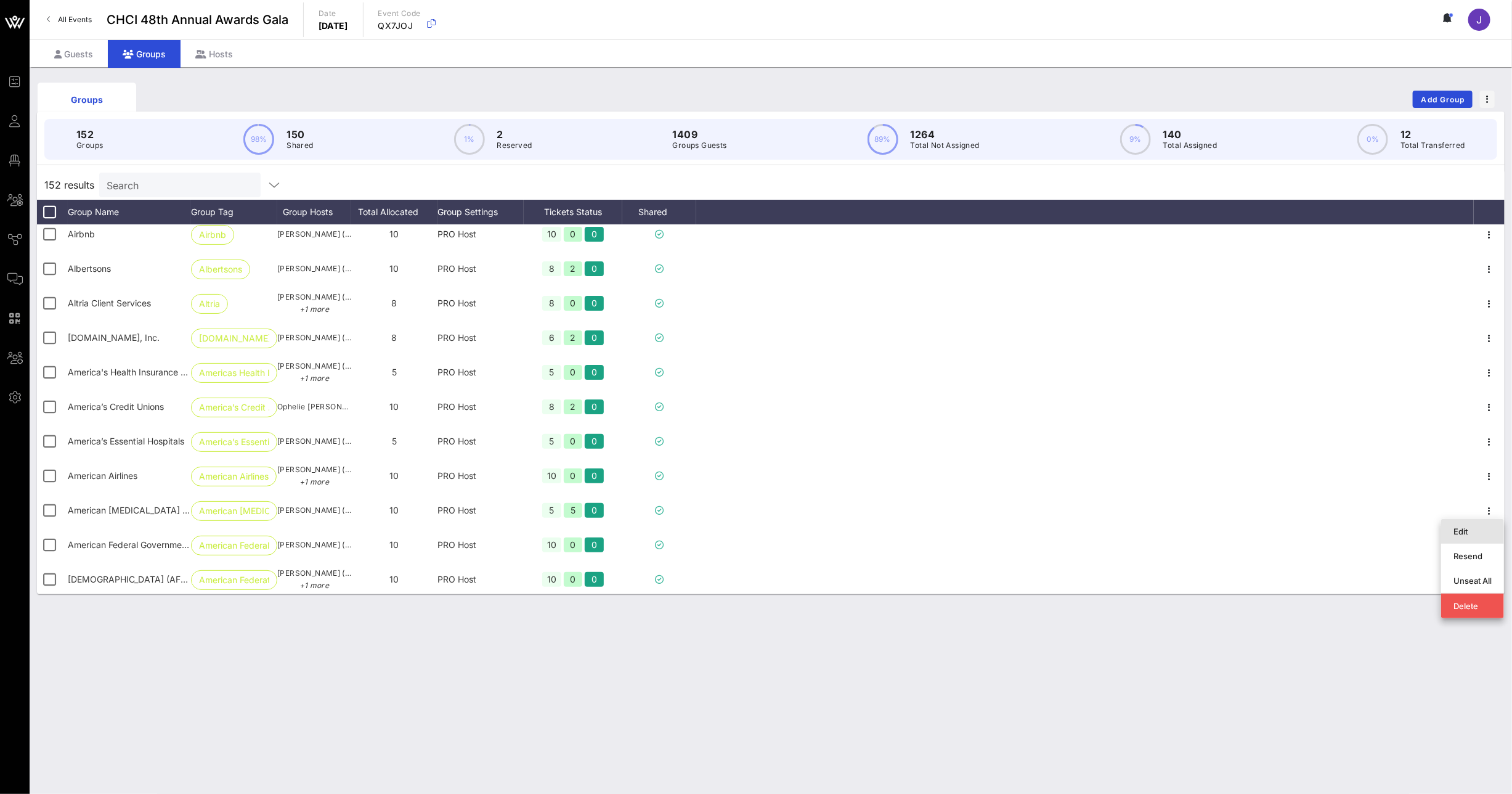
click at [1452, 530] on div "Edit" at bounding box center [1472, 531] width 63 height 25
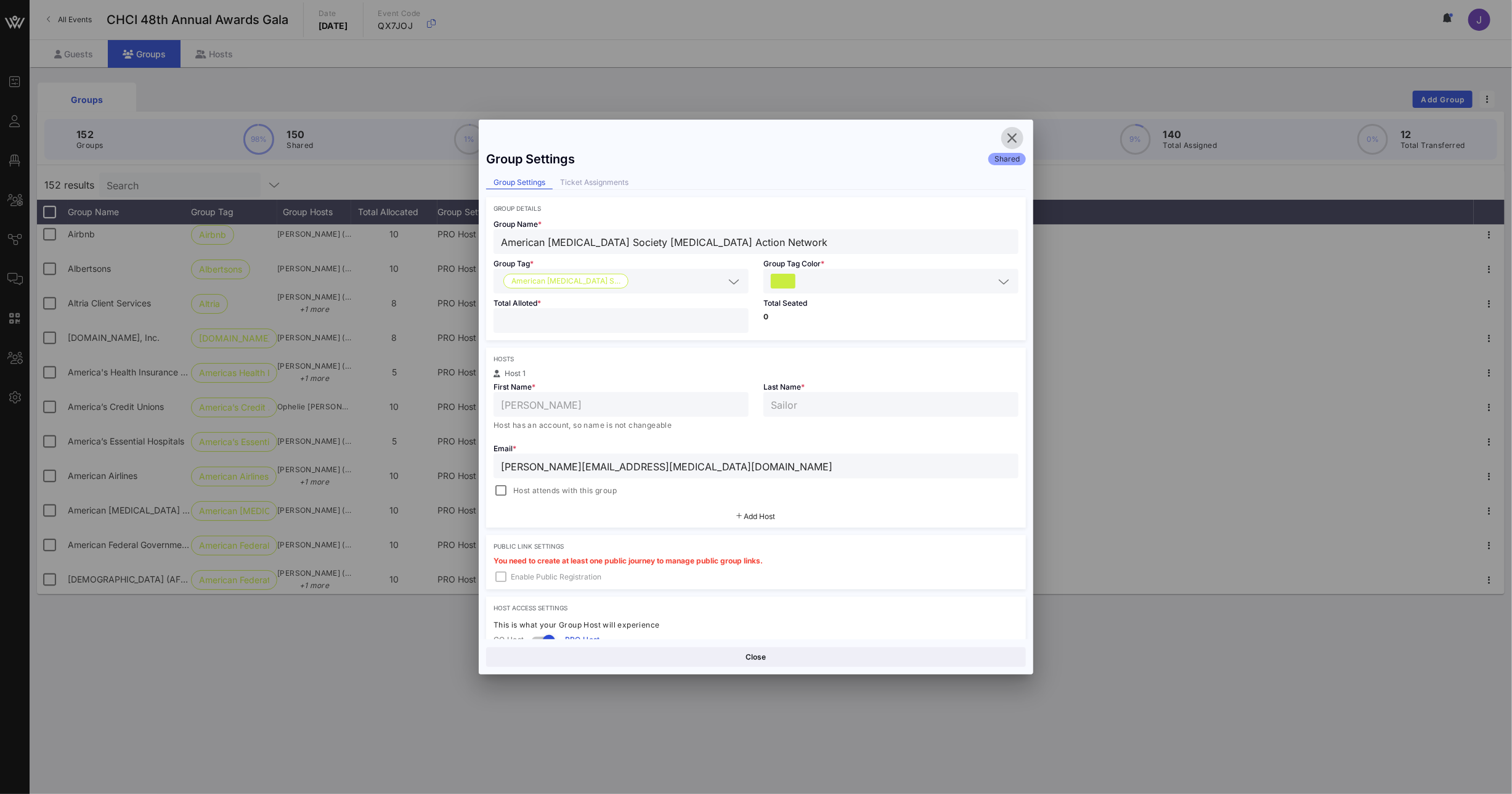
click at [1015, 142] on icon "button" at bounding box center [1012, 138] width 14 height 14
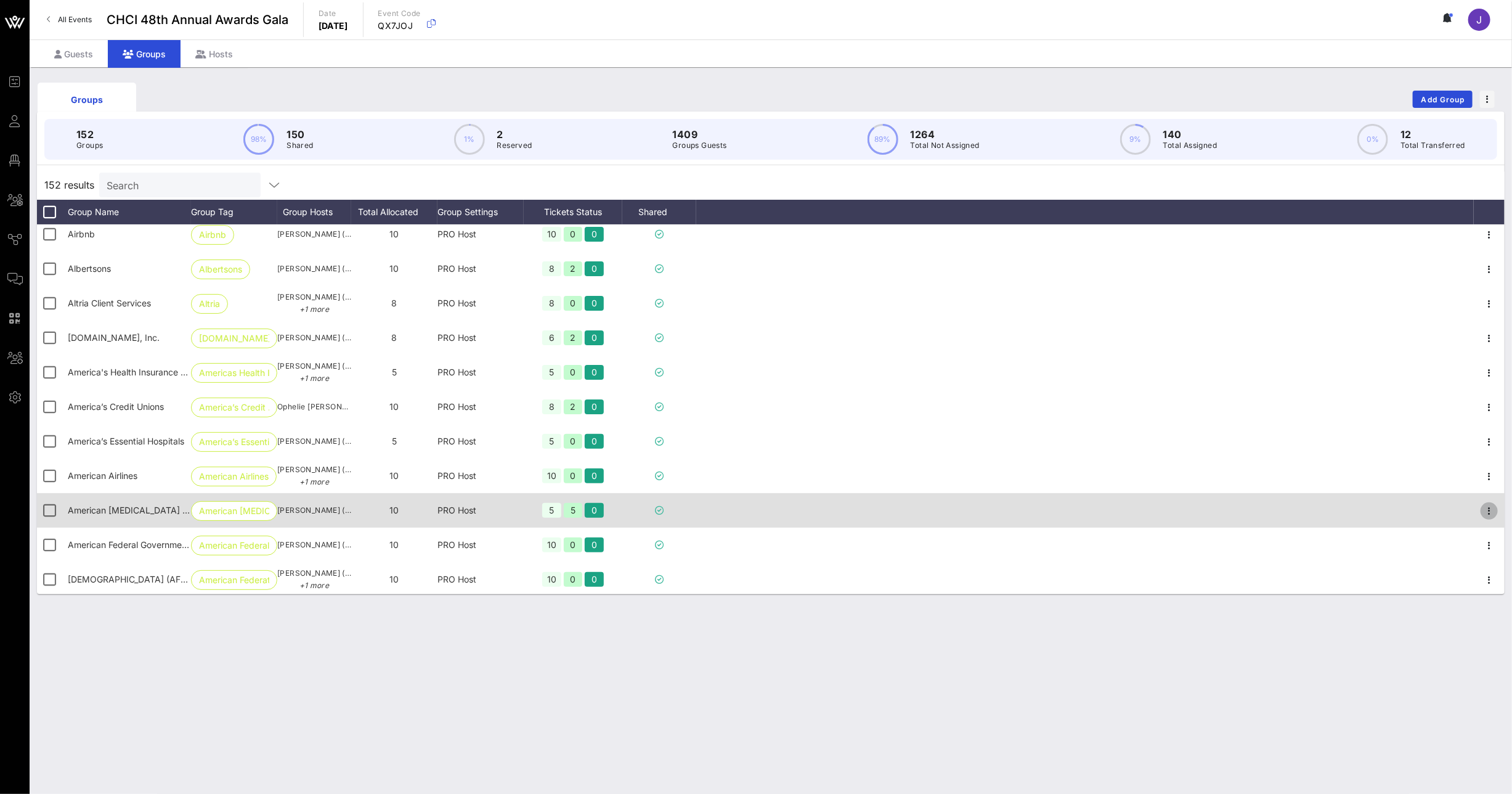
click at [1482, 512] on icon "button" at bounding box center [1489, 511] width 14 height 14
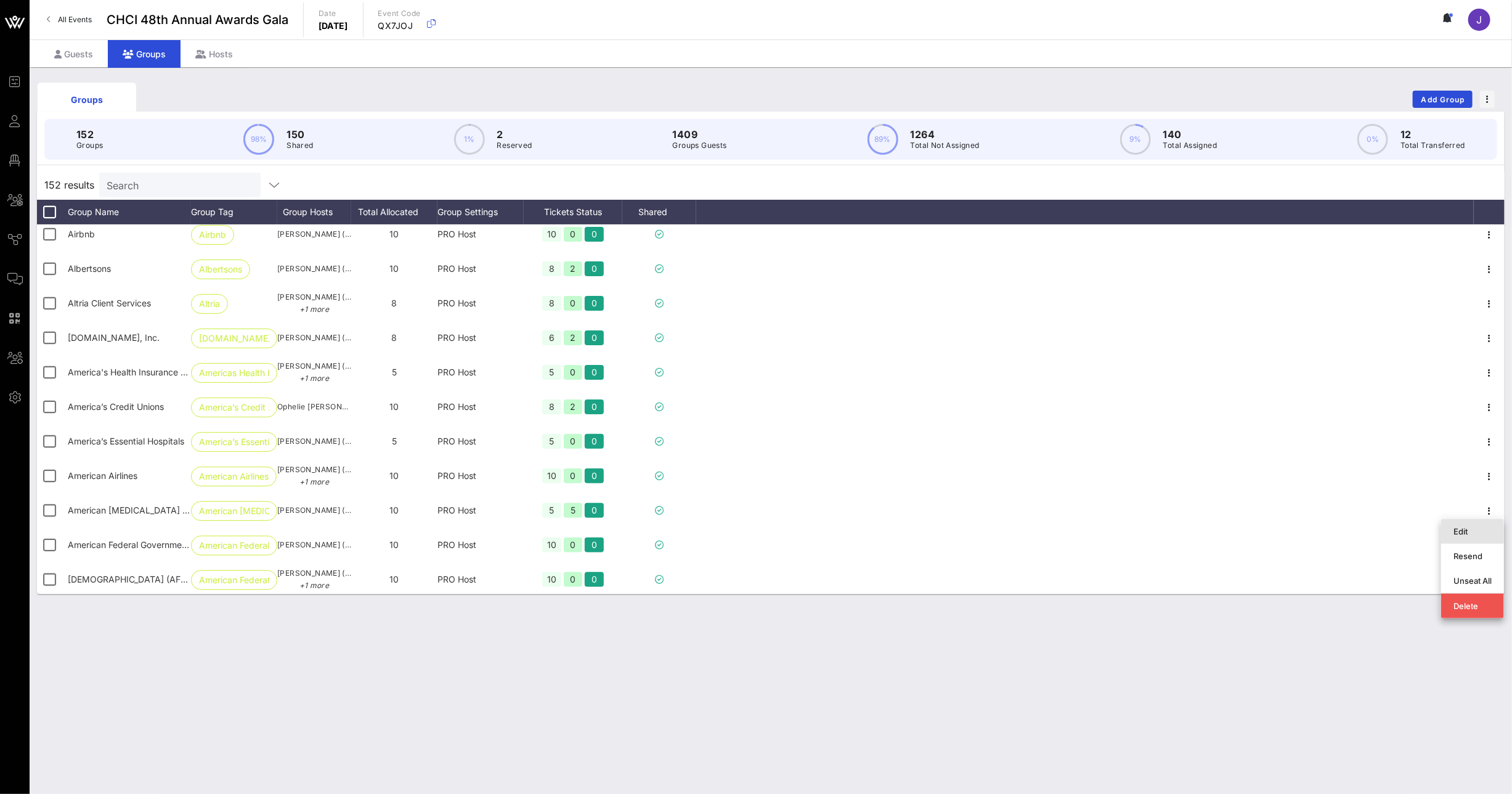
click at [1462, 533] on div "Edit" at bounding box center [1473, 531] width 38 height 10
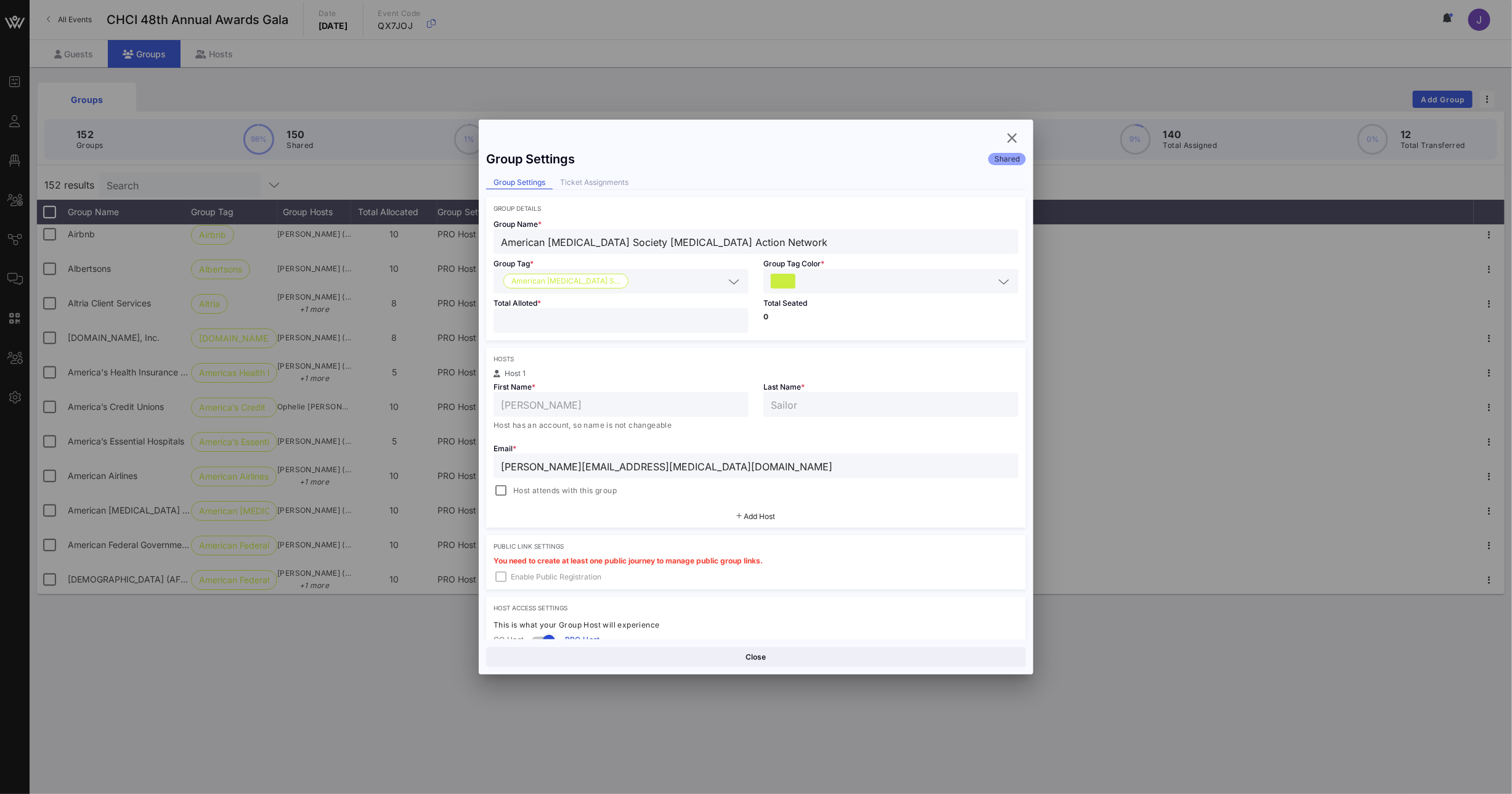
drag, startPoint x: 525, startPoint y: 321, endPoint x: 409, endPoint y: 317, distance: 116.1
click at [415, 317] on div "Event Builder Guests Floor Plan All Groups Journeys Comms QR Scanner Team Setti…" at bounding box center [756, 397] width 1512 height 794
type input "*"
click at [823, 656] on button "Save" at bounding box center [892, 656] width 267 height 20
click at [1008, 138] on icon "button" at bounding box center [1012, 138] width 14 height 14
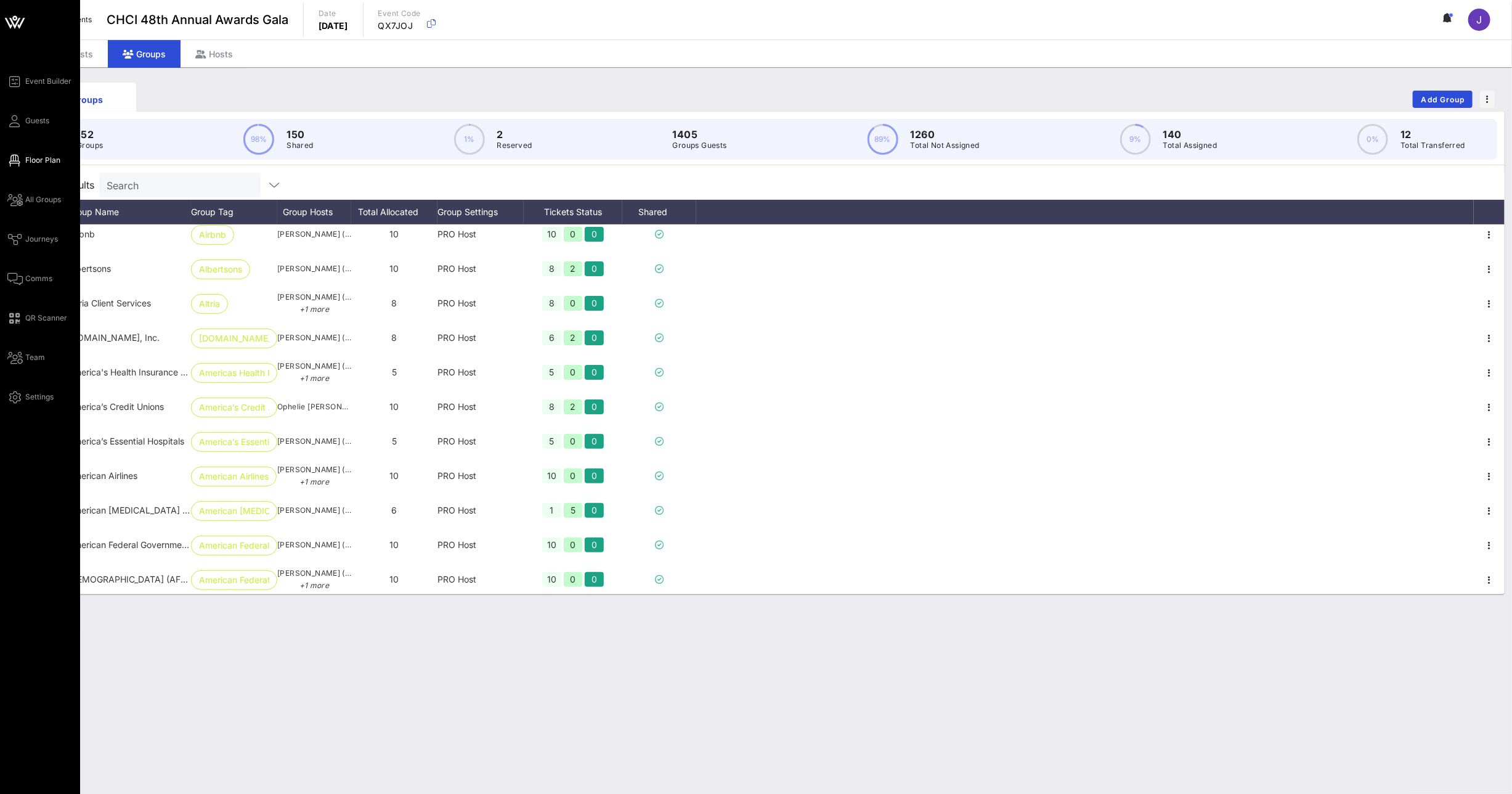
click at [24, 164] on link "Floor Plan" at bounding box center [34, 160] width 53 height 14
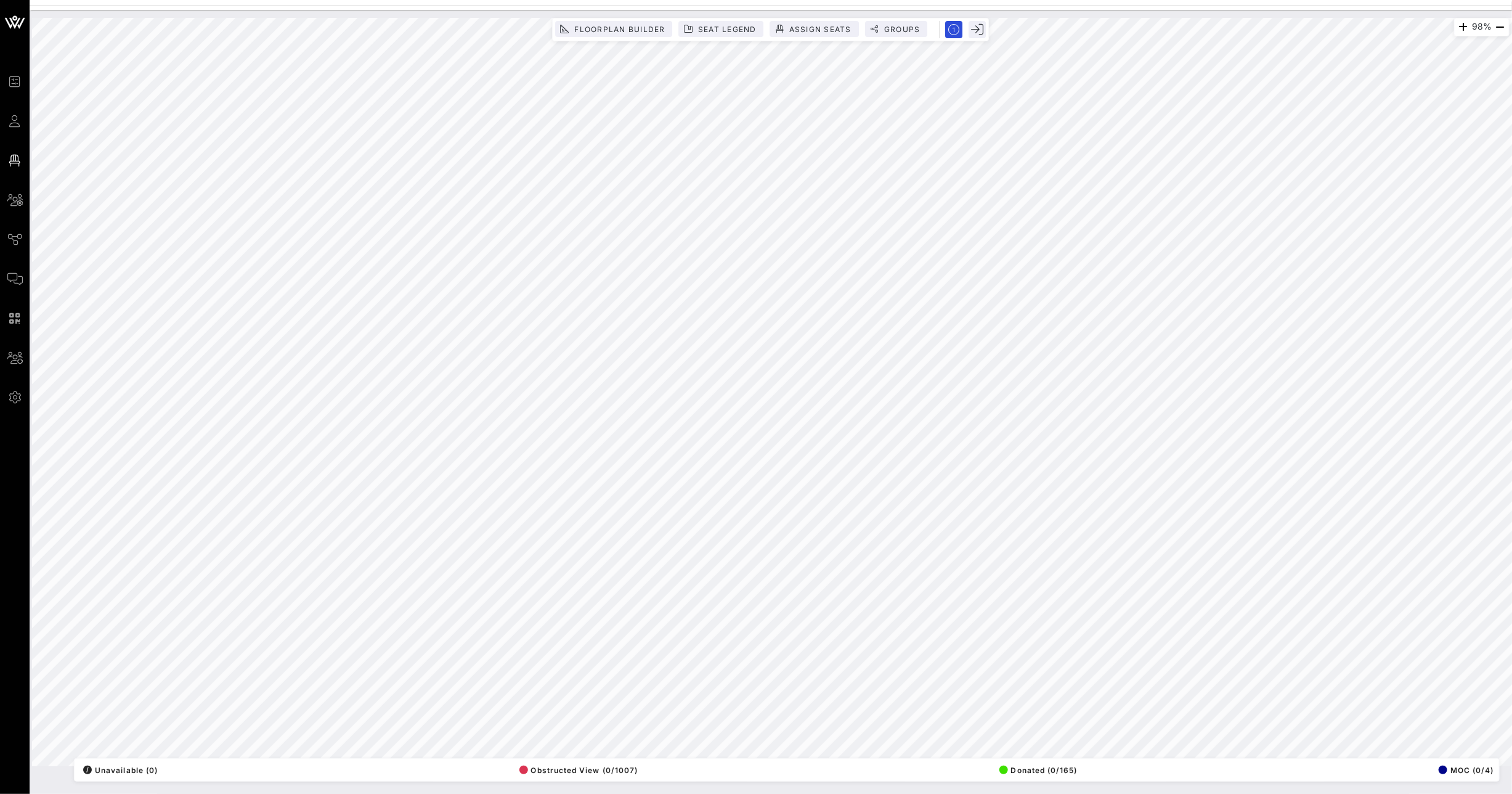
click at [818, 766] on div "98% Floorplan Builder Seat Legend Assign Seats Groups Exit All Reserved Shared …" at bounding box center [771, 391] width 1478 height 748
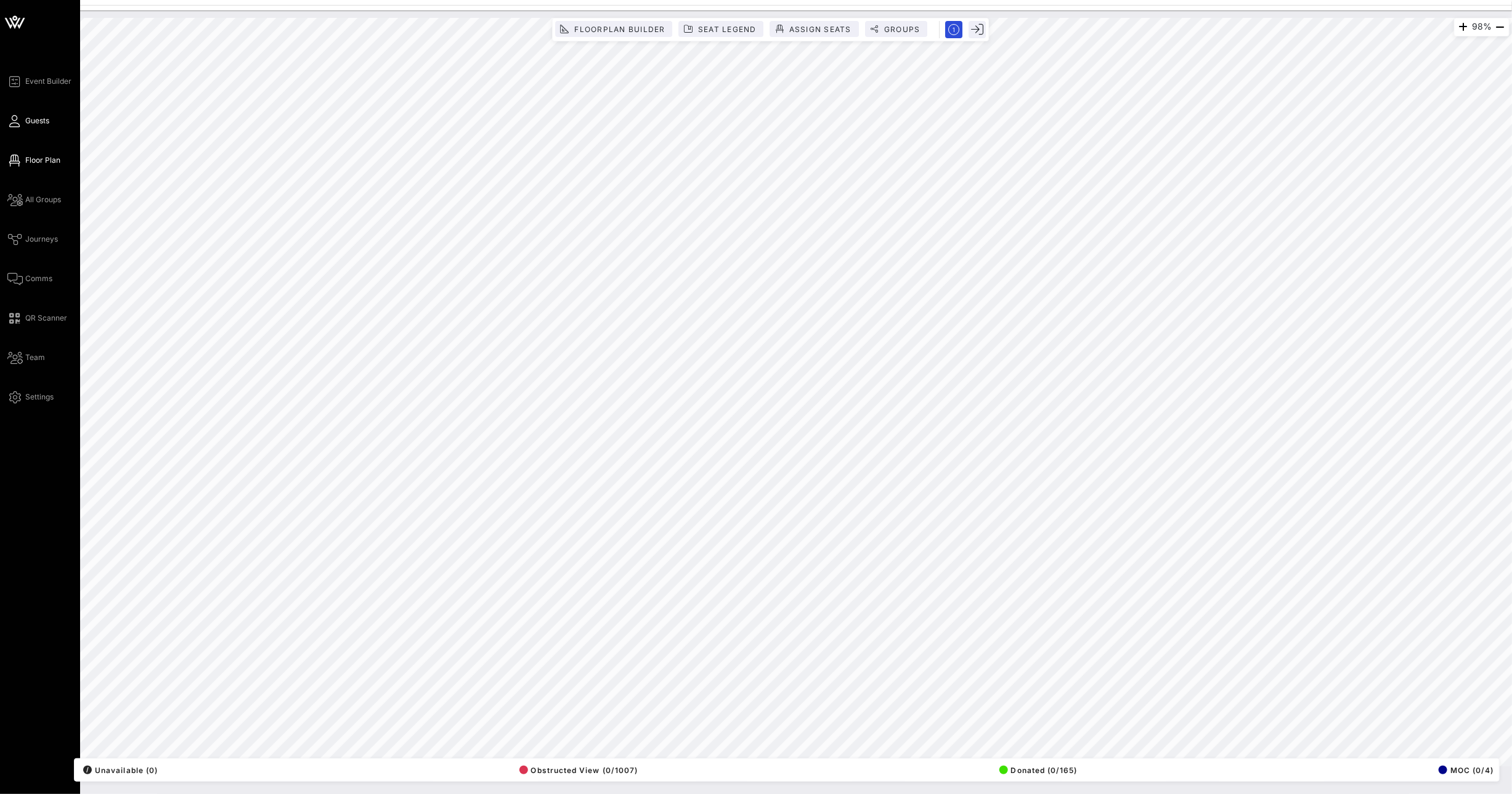
click at [17, 121] on icon at bounding box center [14, 121] width 15 height 2
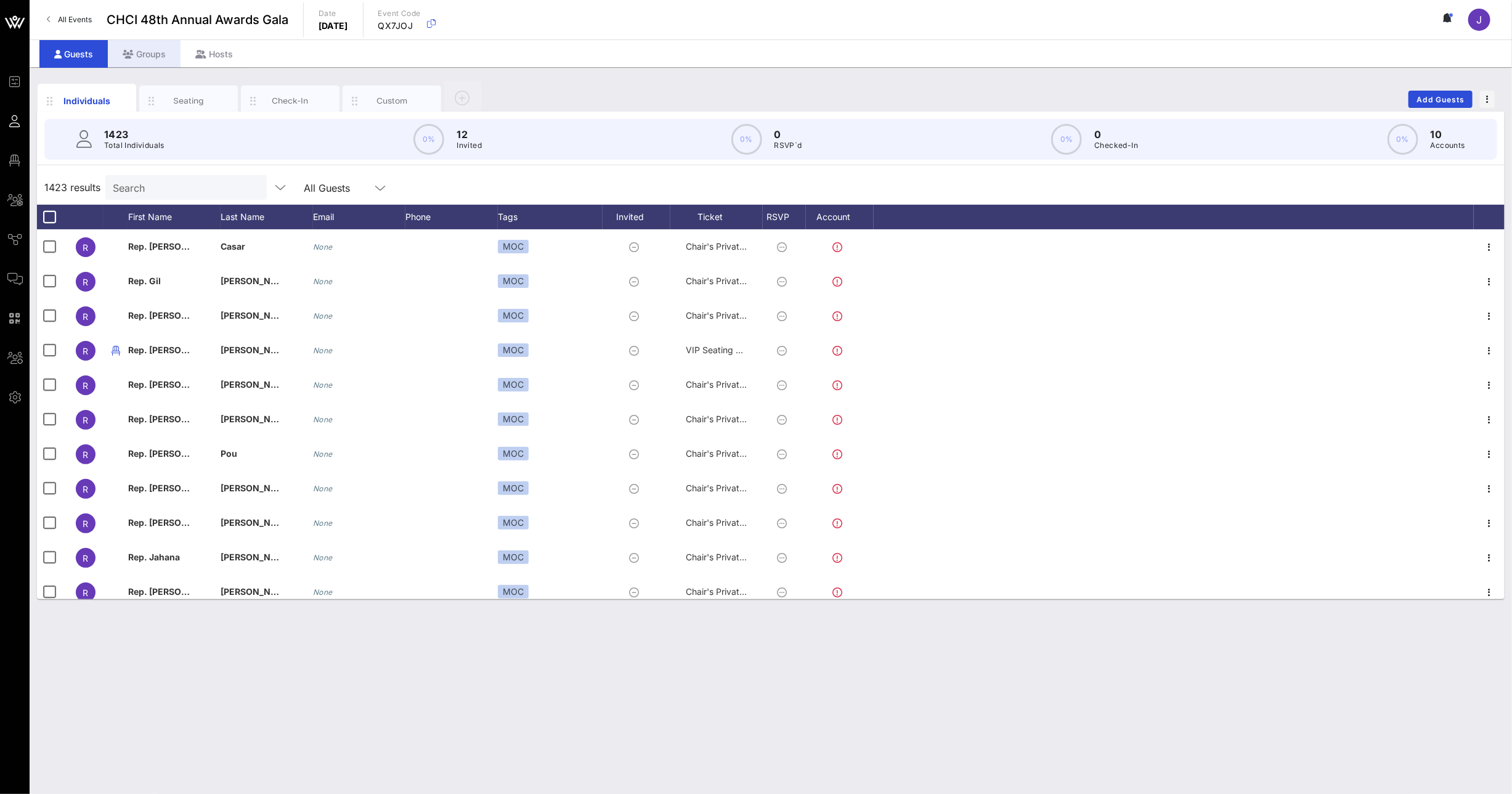
click at [158, 58] on div "Groups" at bounding box center [144, 54] width 73 height 28
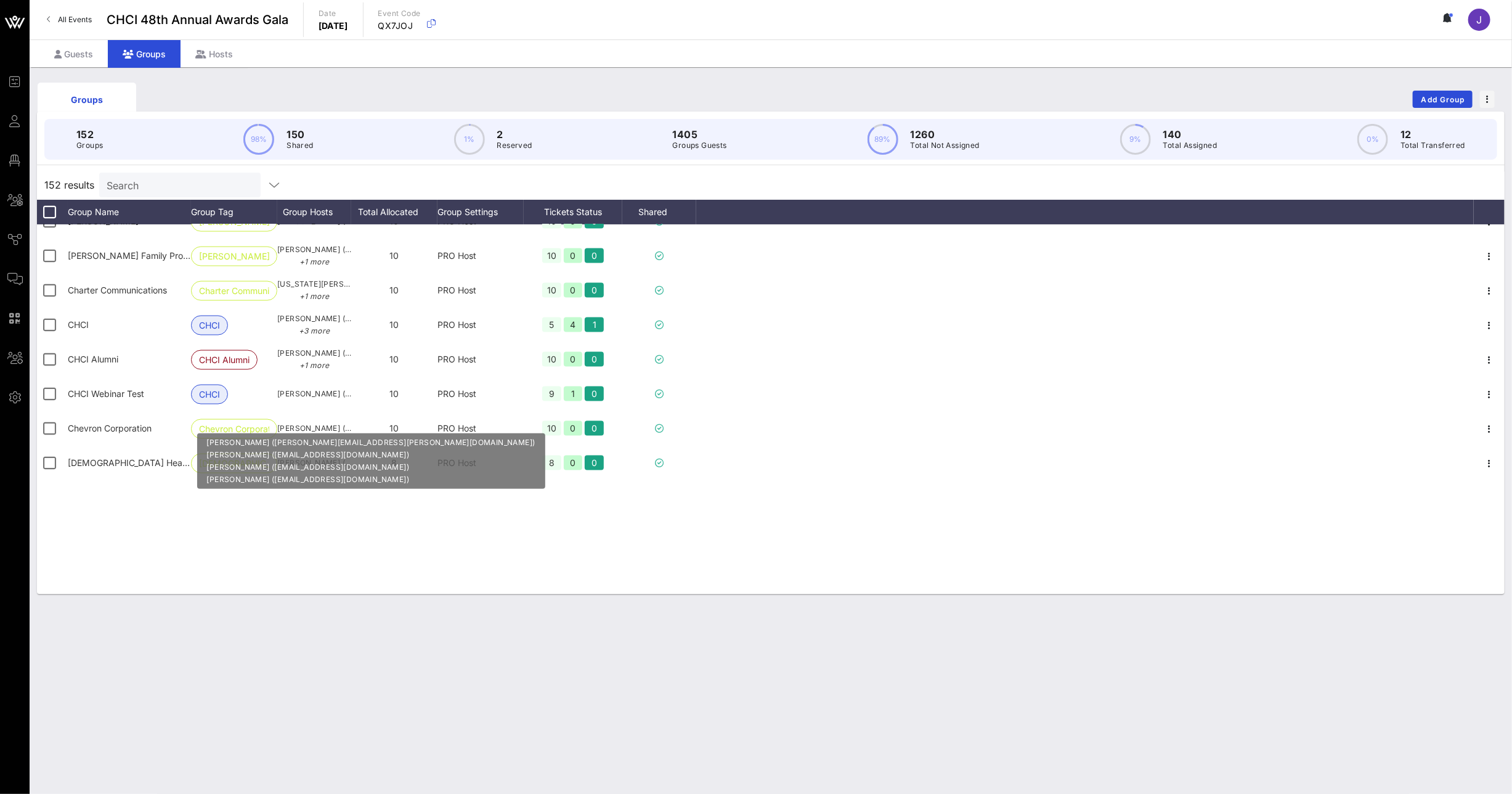
scroll to position [1197, 0]
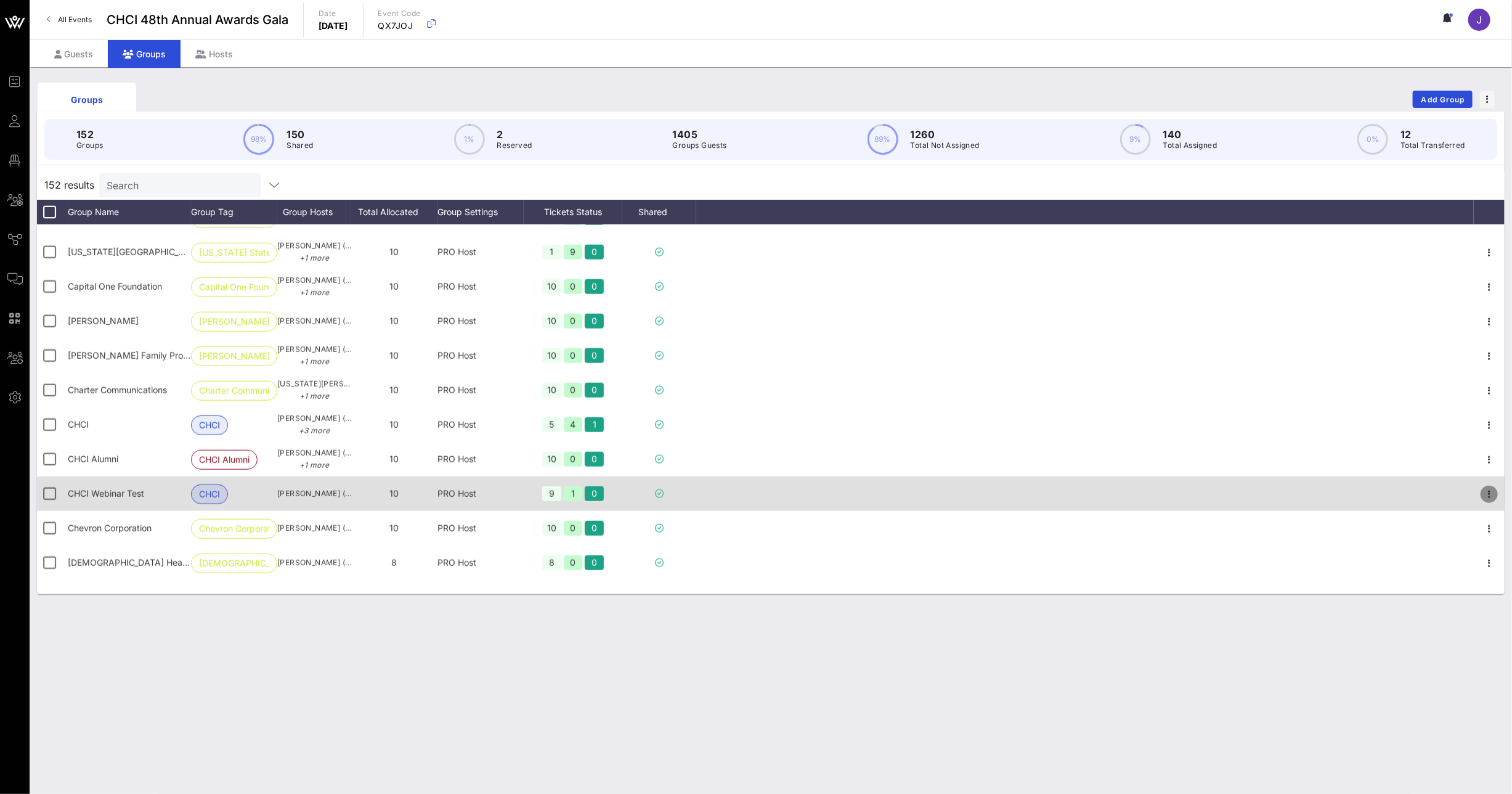
click at [1484, 494] on icon "button" at bounding box center [1489, 494] width 14 height 14
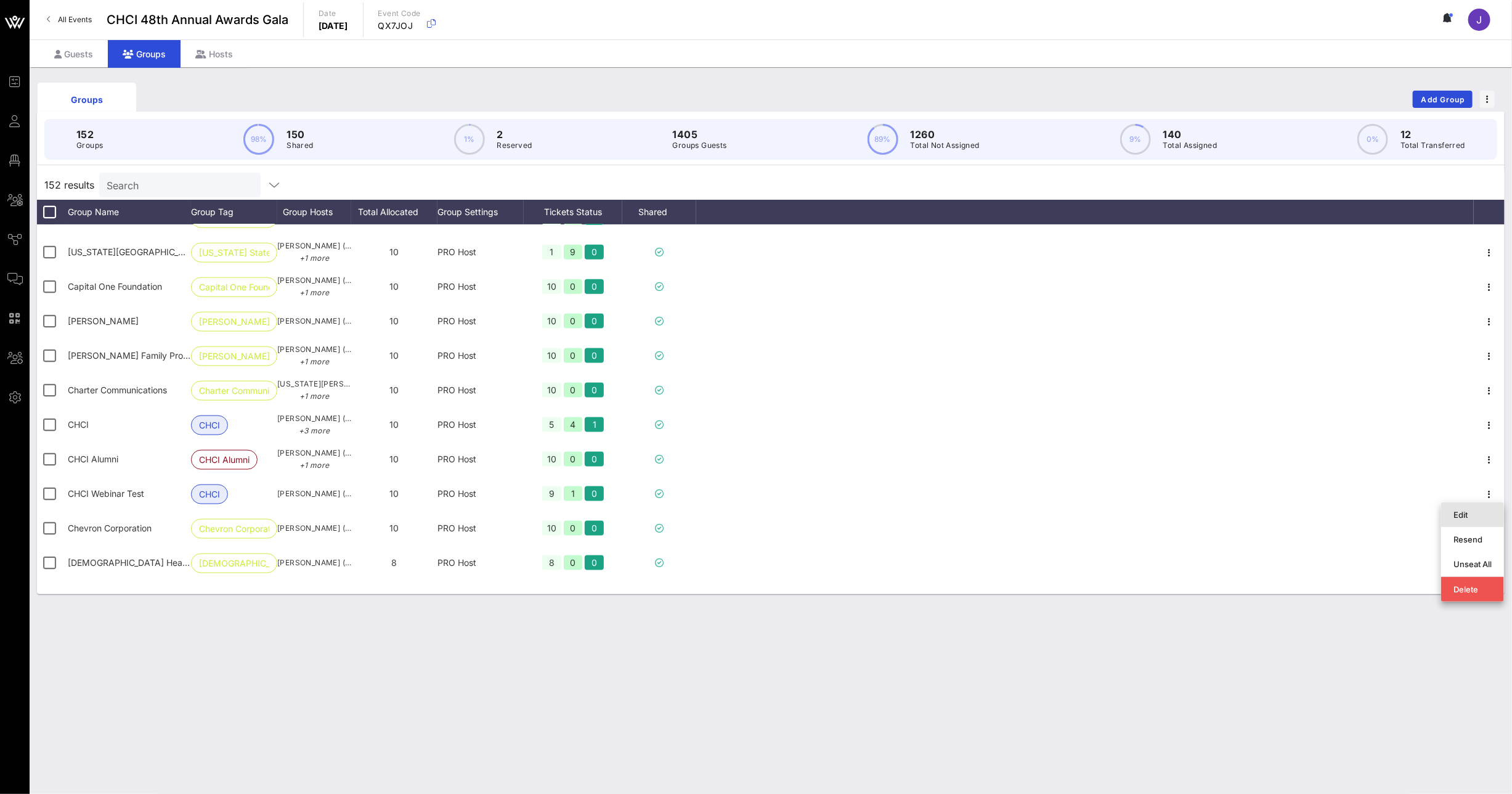
click at [1476, 517] on div "Edit" at bounding box center [1473, 514] width 38 height 10
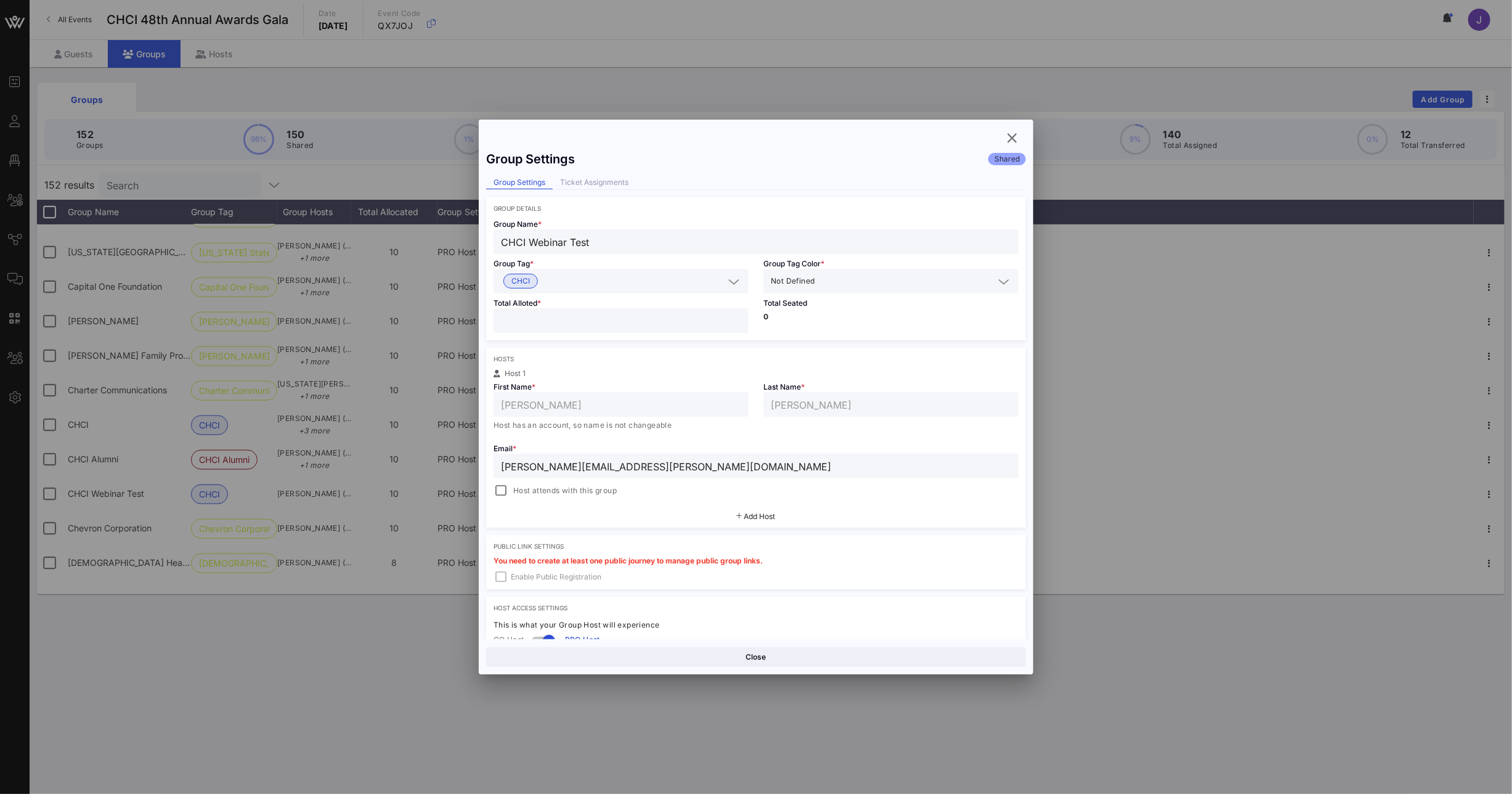
click at [1024, 133] on div "Group Settings Shared Group Settings Ticket Assignments Group Details Group Nam…" at bounding box center [756, 397] width 555 height 555
click at [1010, 136] on icon "button" at bounding box center [1012, 138] width 14 height 14
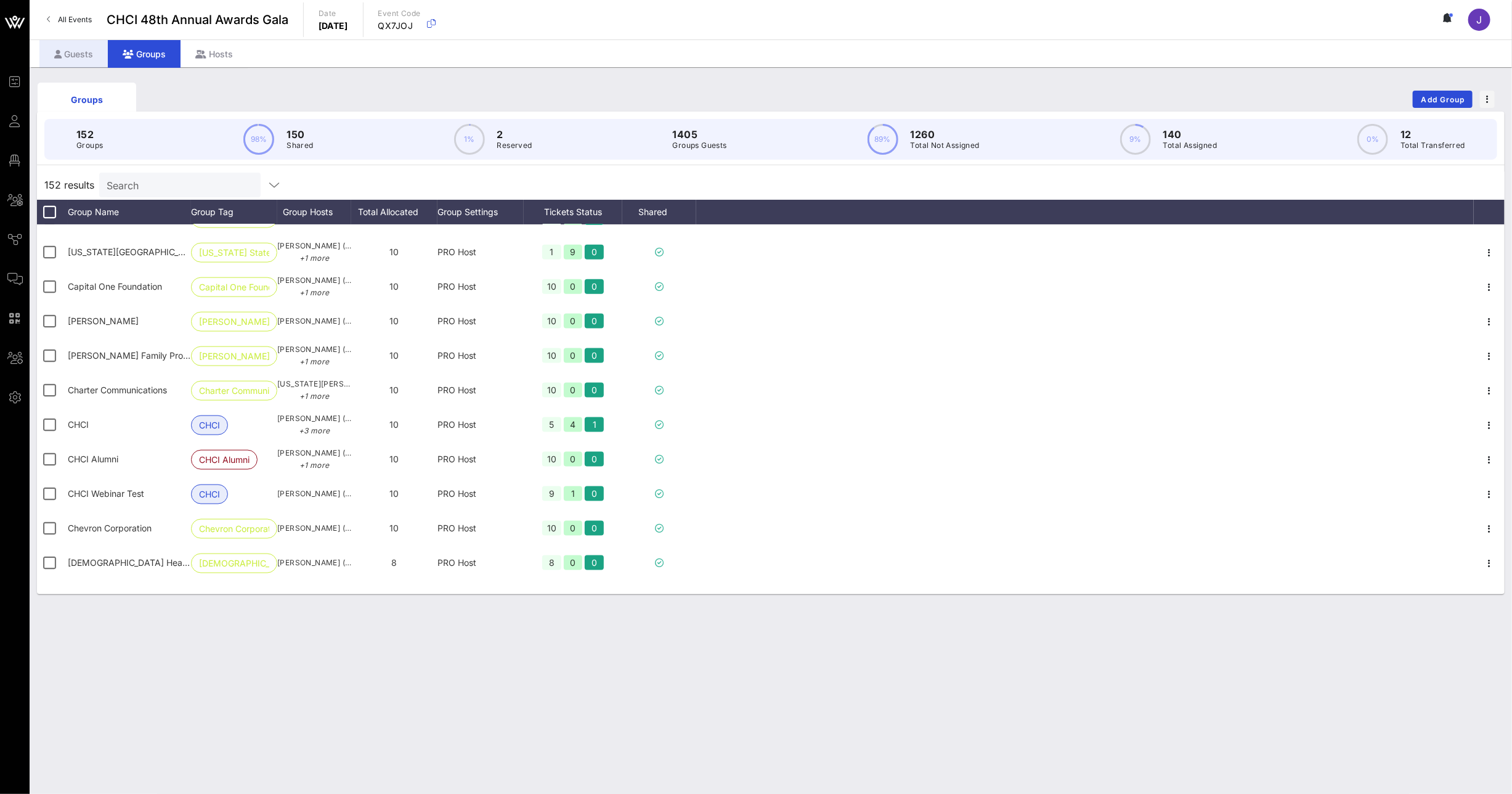
click at [61, 51] on icon at bounding box center [58, 54] width 7 height 9
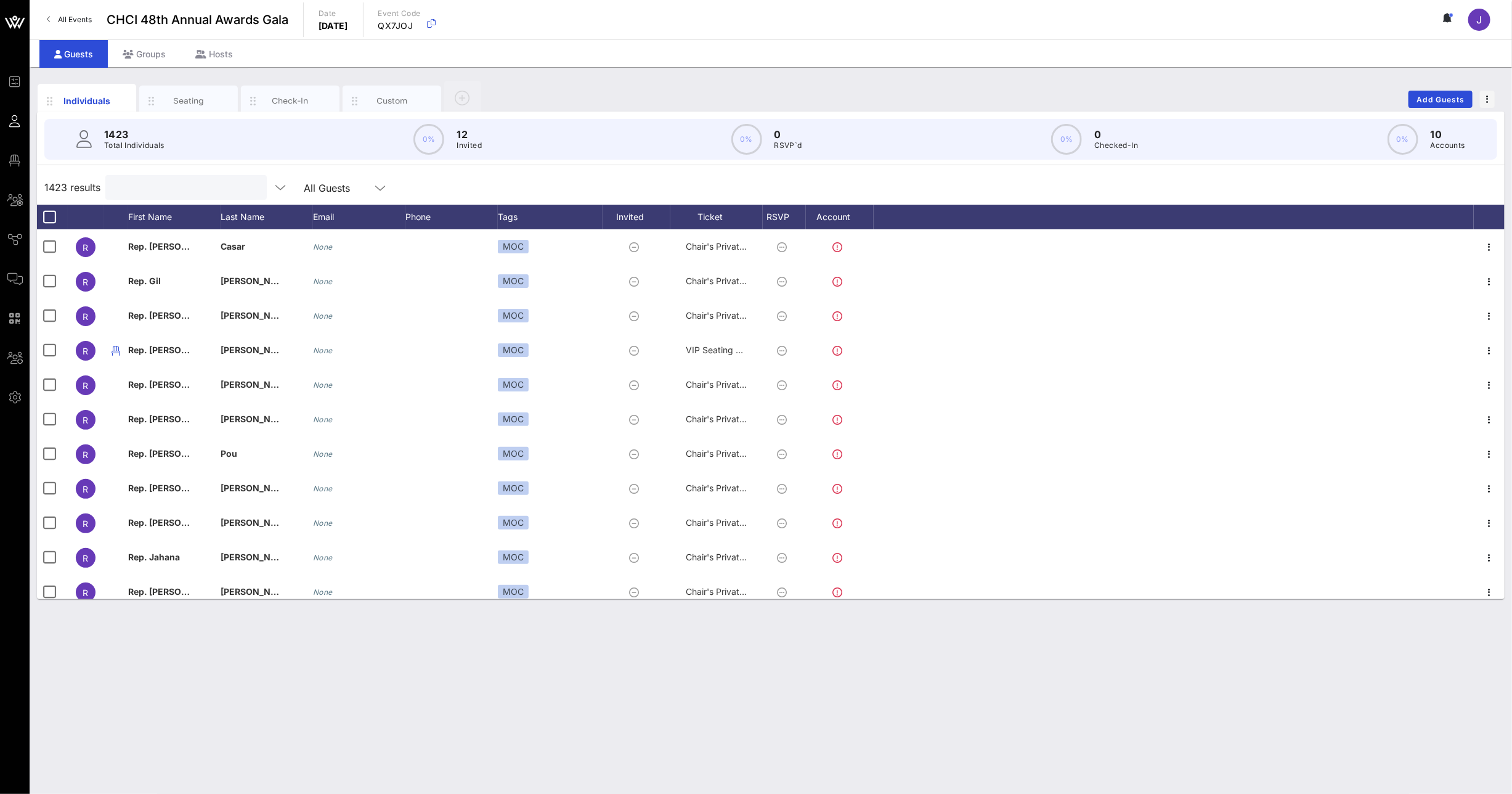
click at [197, 190] on input "text" at bounding box center [185, 187] width 144 height 16
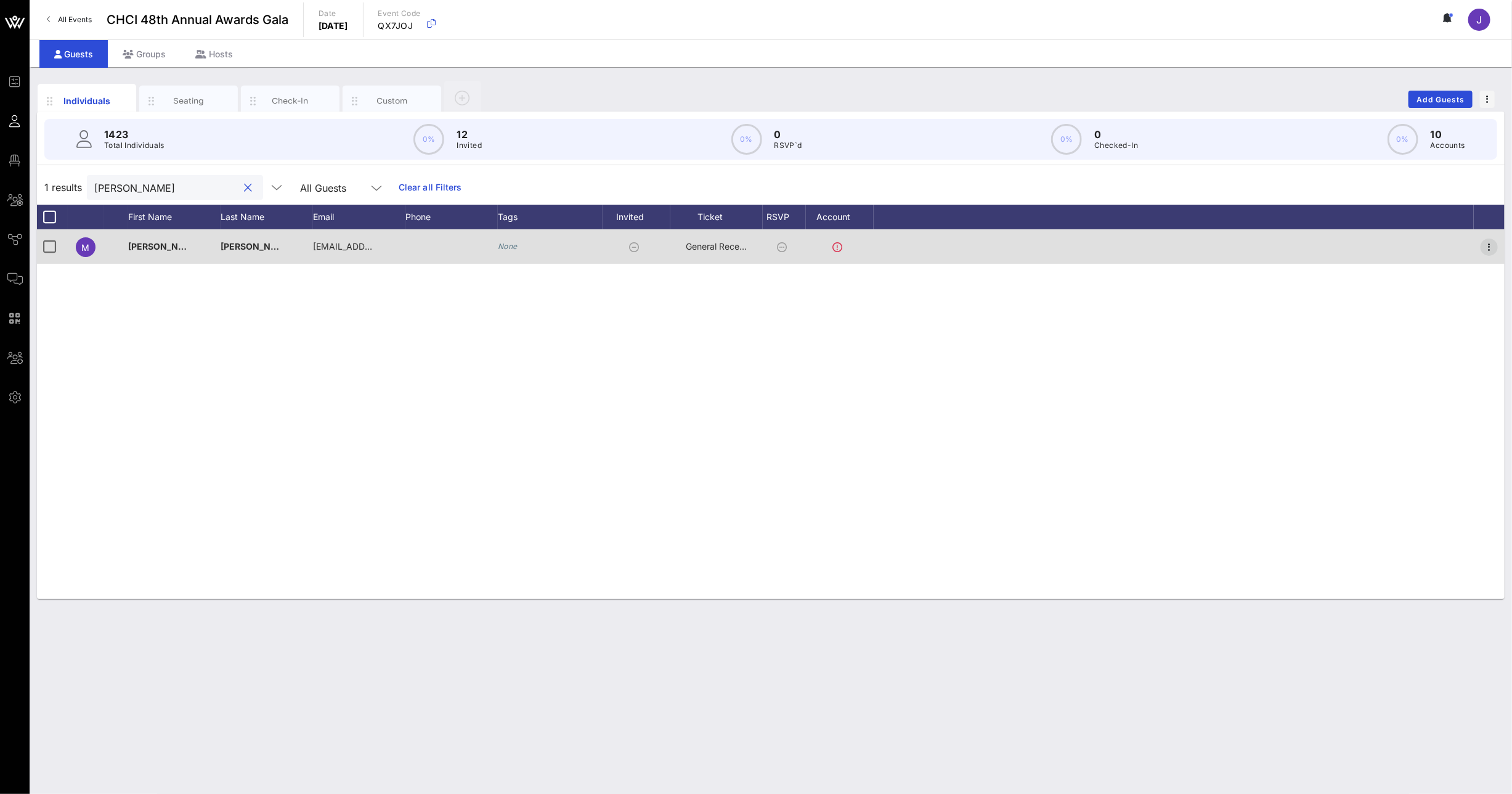
type input "[PERSON_NAME]"
click at [1494, 241] on icon "button" at bounding box center [1489, 247] width 14 height 14
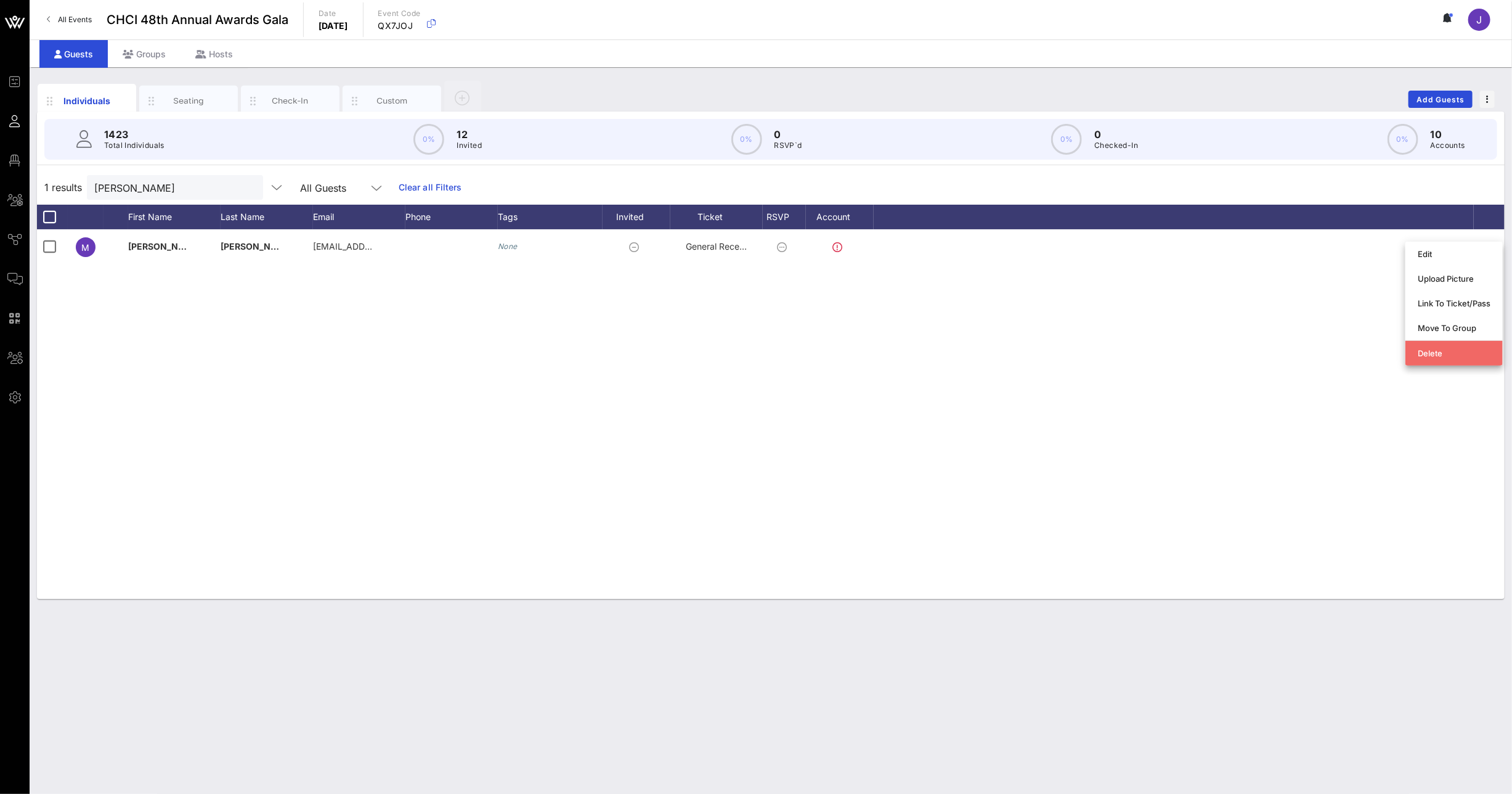
click at [1465, 350] on div "Delete" at bounding box center [1454, 353] width 73 height 10
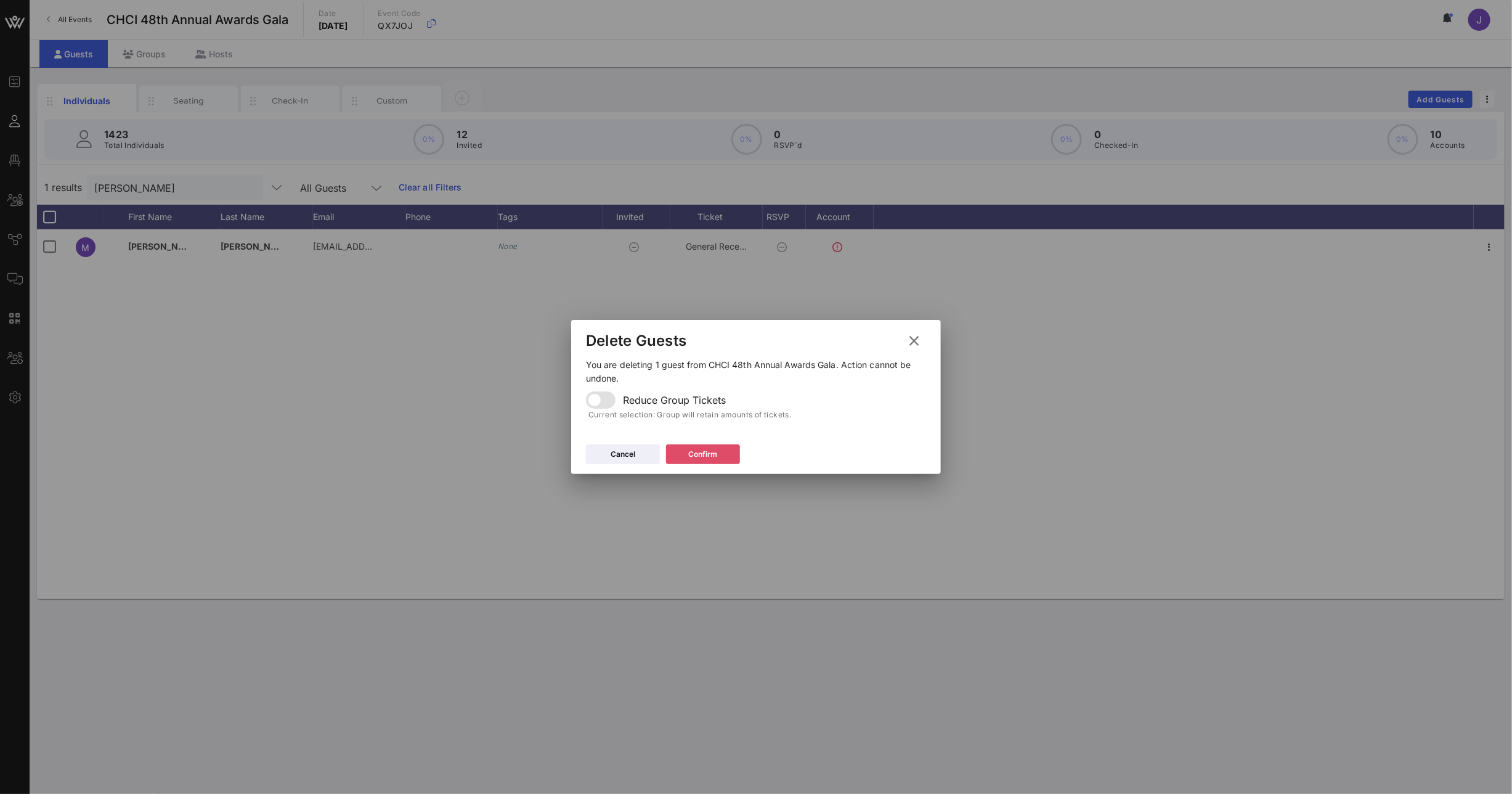
click at [697, 452] on button "Confirm" at bounding box center [703, 454] width 74 height 20
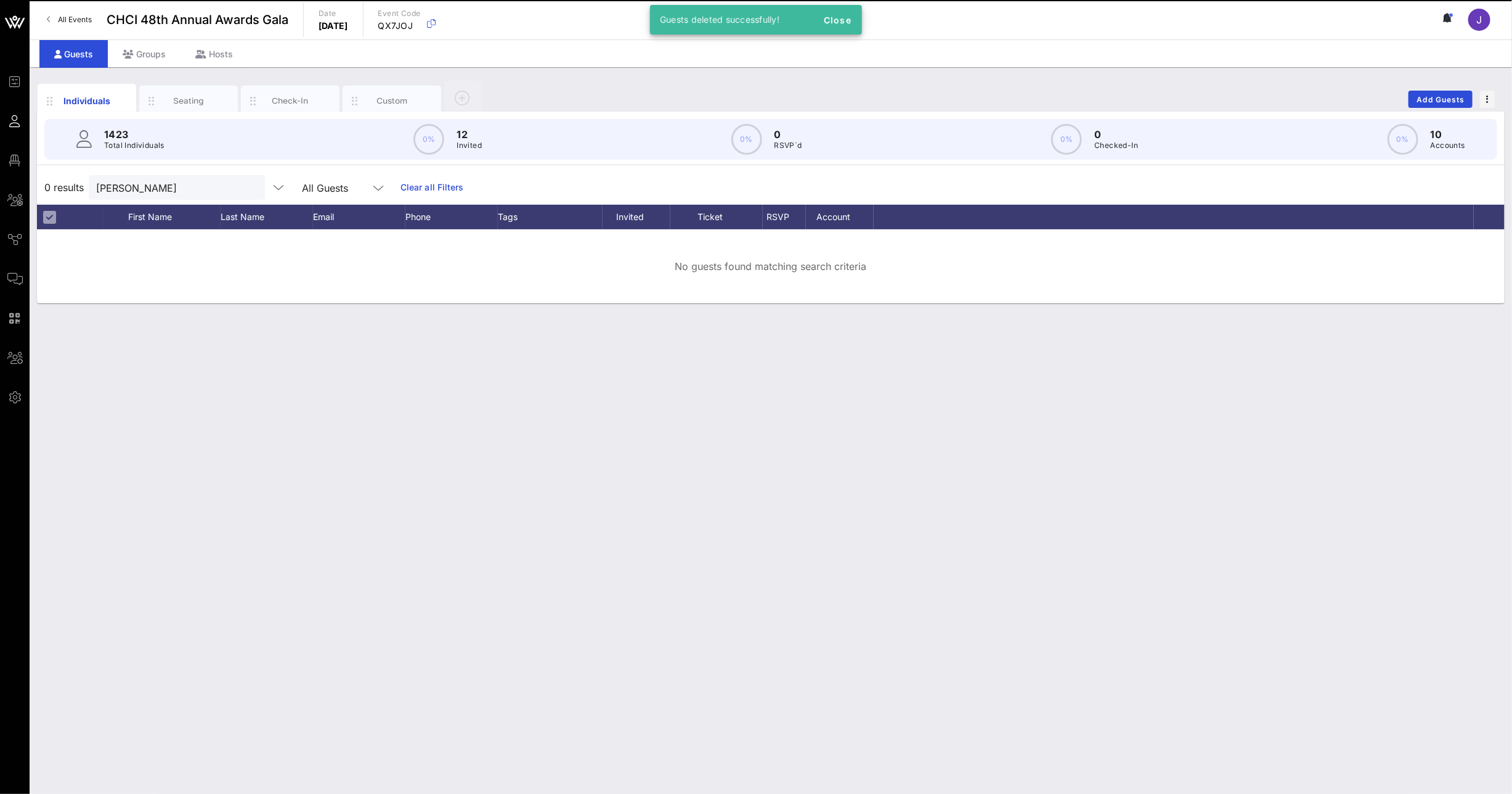
click at [697, 452] on div "Individuals Seating Check-In Custom Add Guests 1423 Total Individuals 0% 12 Inv…" at bounding box center [771, 430] width 1482 height 727
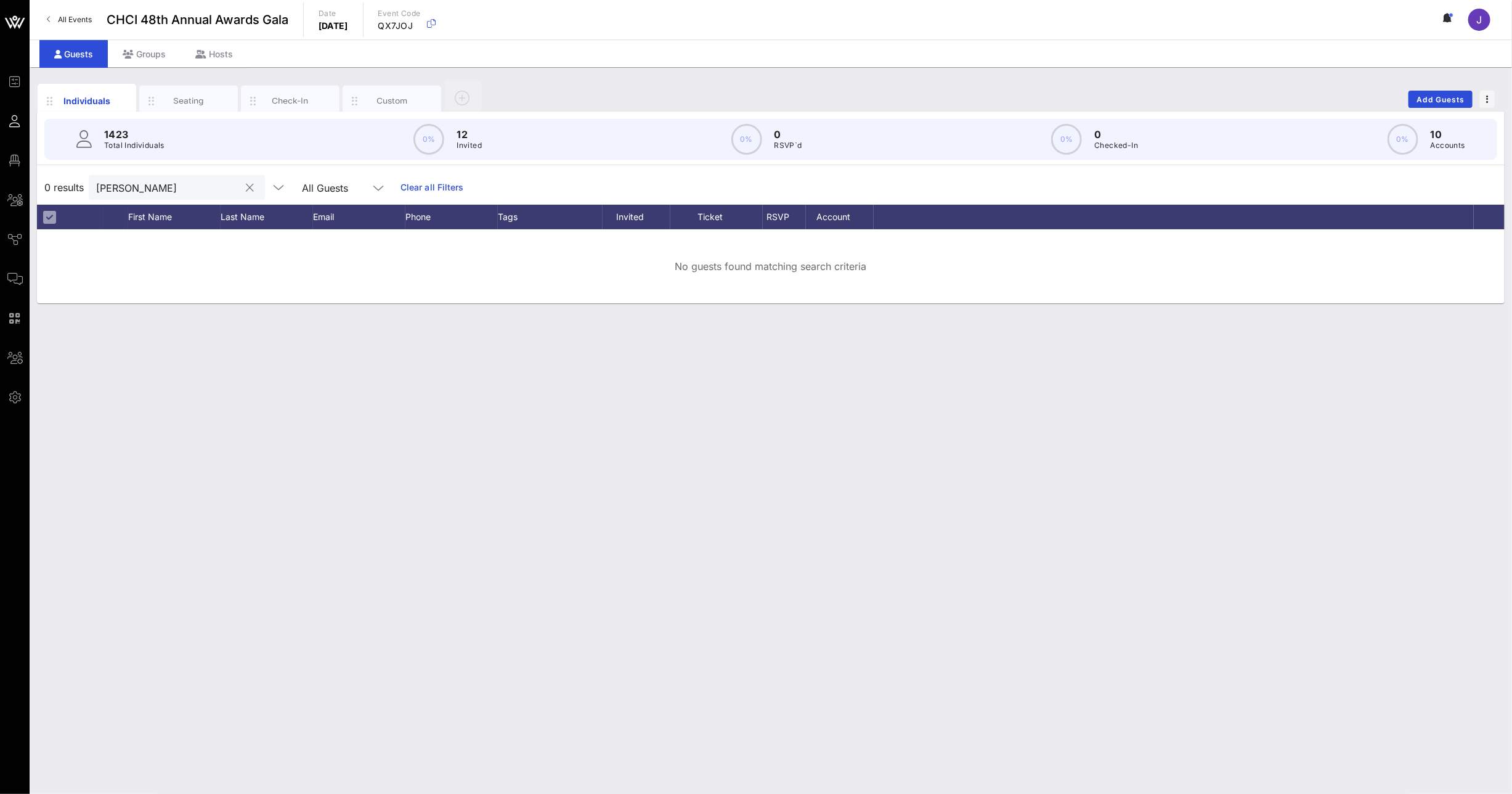
click at [176, 186] on input "[PERSON_NAME]" at bounding box center [168, 187] width 144 height 16
click at [246, 189] on button "clear icon" at bounding box center [250, 187] width 8 height 12
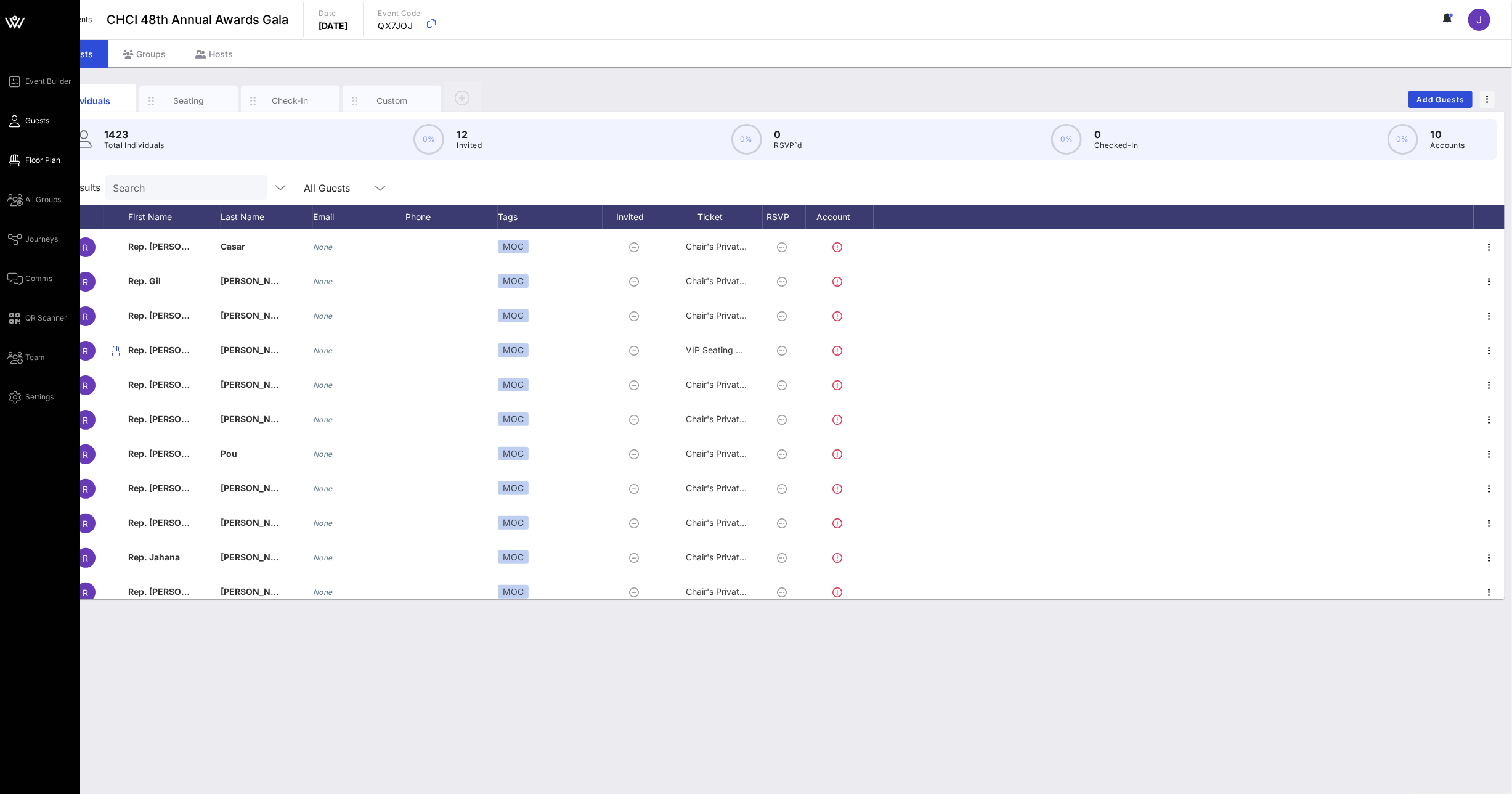
click at [22, 160] on icon at bounding box center [14, 161] width 15 height 2
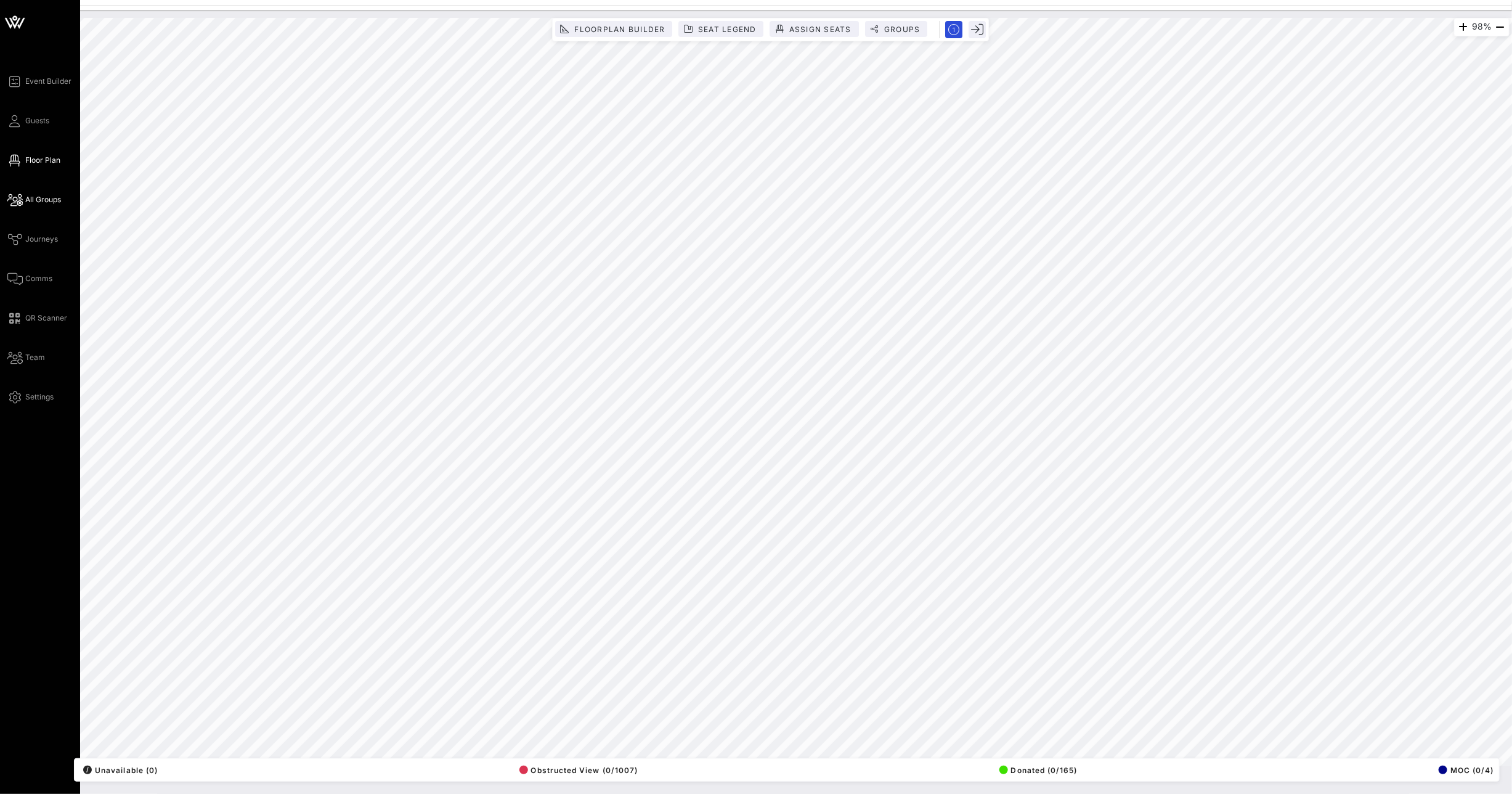
click at [34, 197] on span "All Groups" at bounding box center [43, 200] width 36 height 11
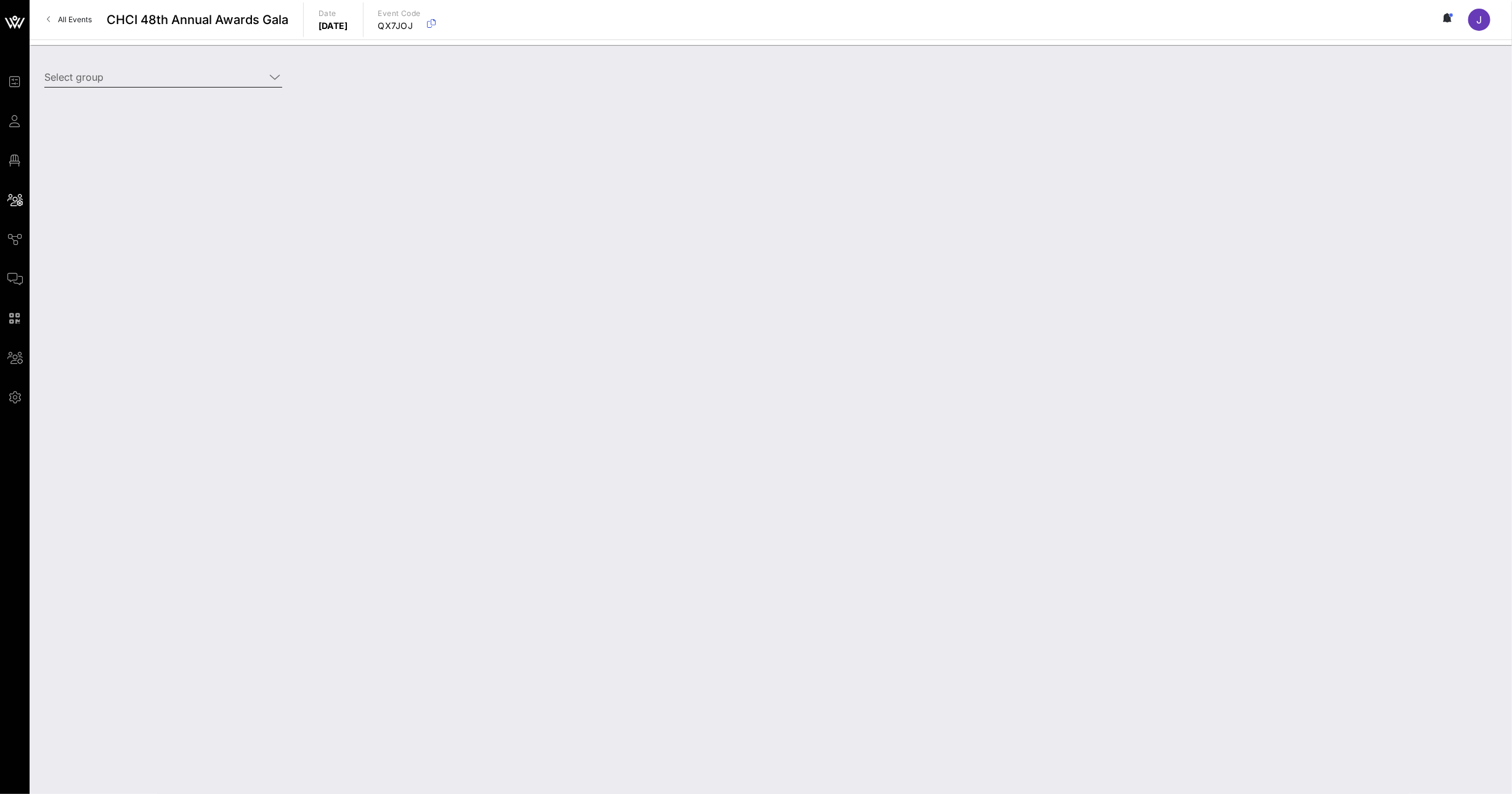
click at [201, 82] on input "Select group" at bounding box center [154, 77] width 221 height 20
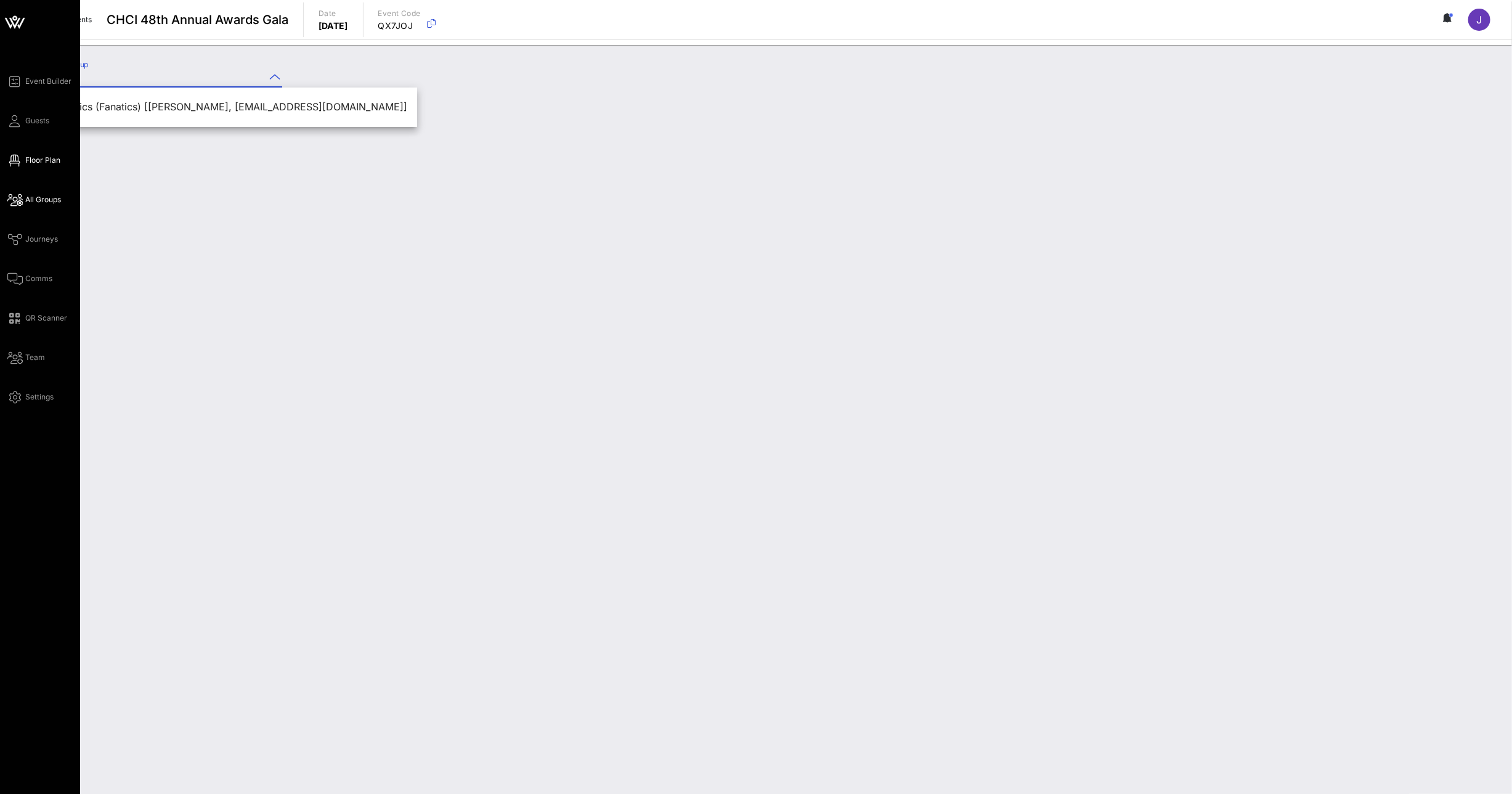
type input "fana"
click at [40, 157] on span "Floor Plan" at bounding box center [43, 160] width 35 height 11
